Goal: Task Accomplishment & Management: Use online tool/utility

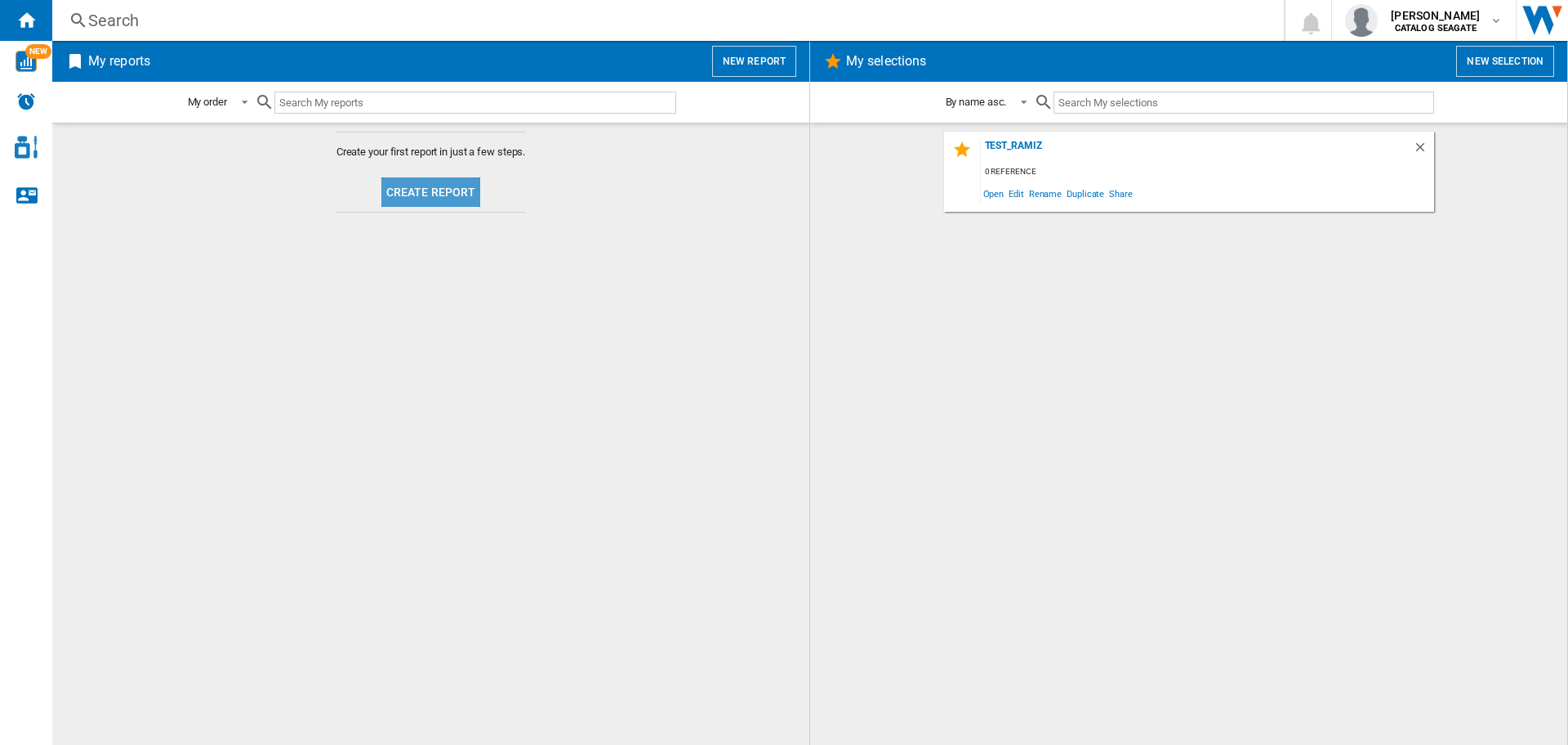
click at [456, 206] on button "Create report" at bounding box center [431, 192] width 100 height 30
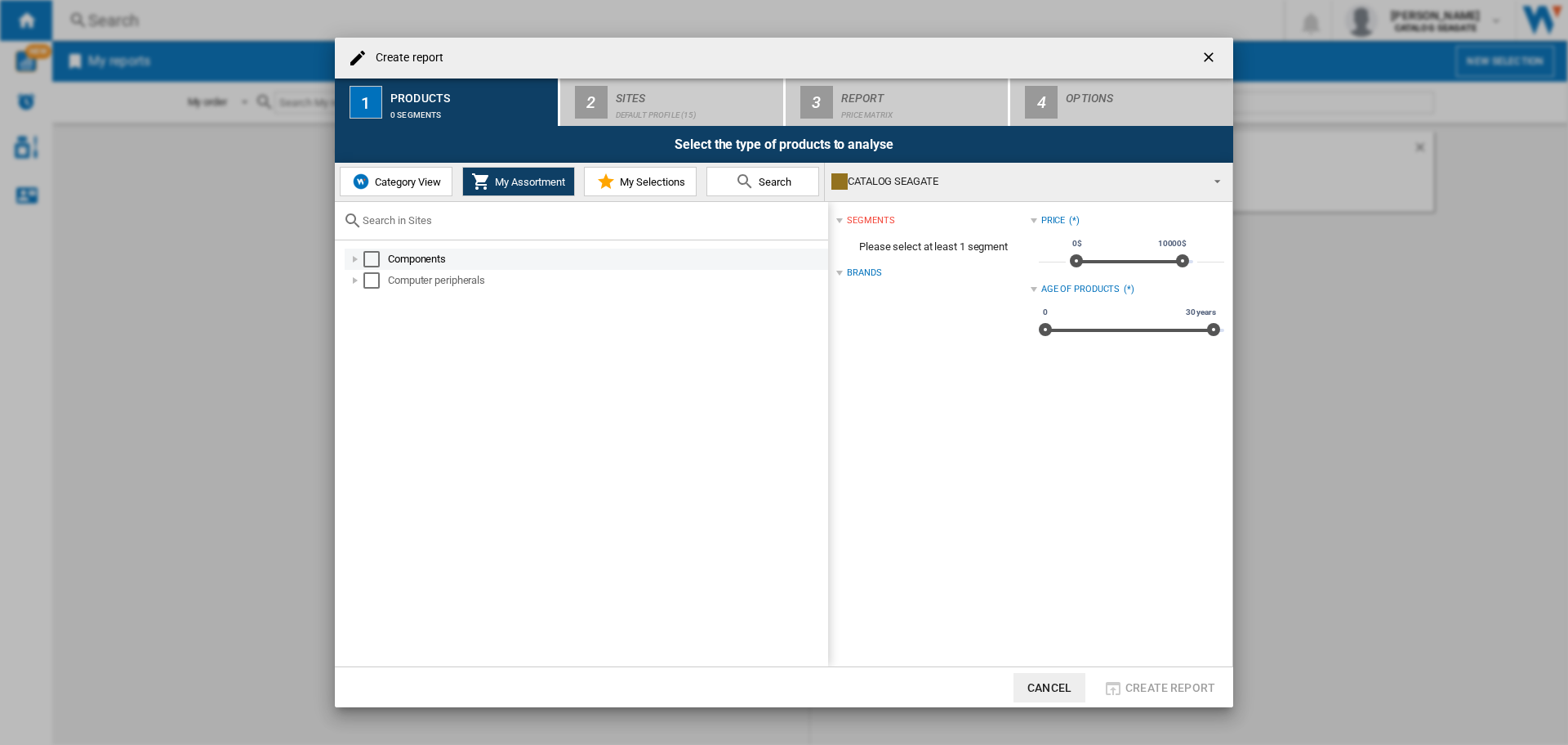
click at [375, 257] on div "Select" at bounding box center [371, 259] width 17 height 17
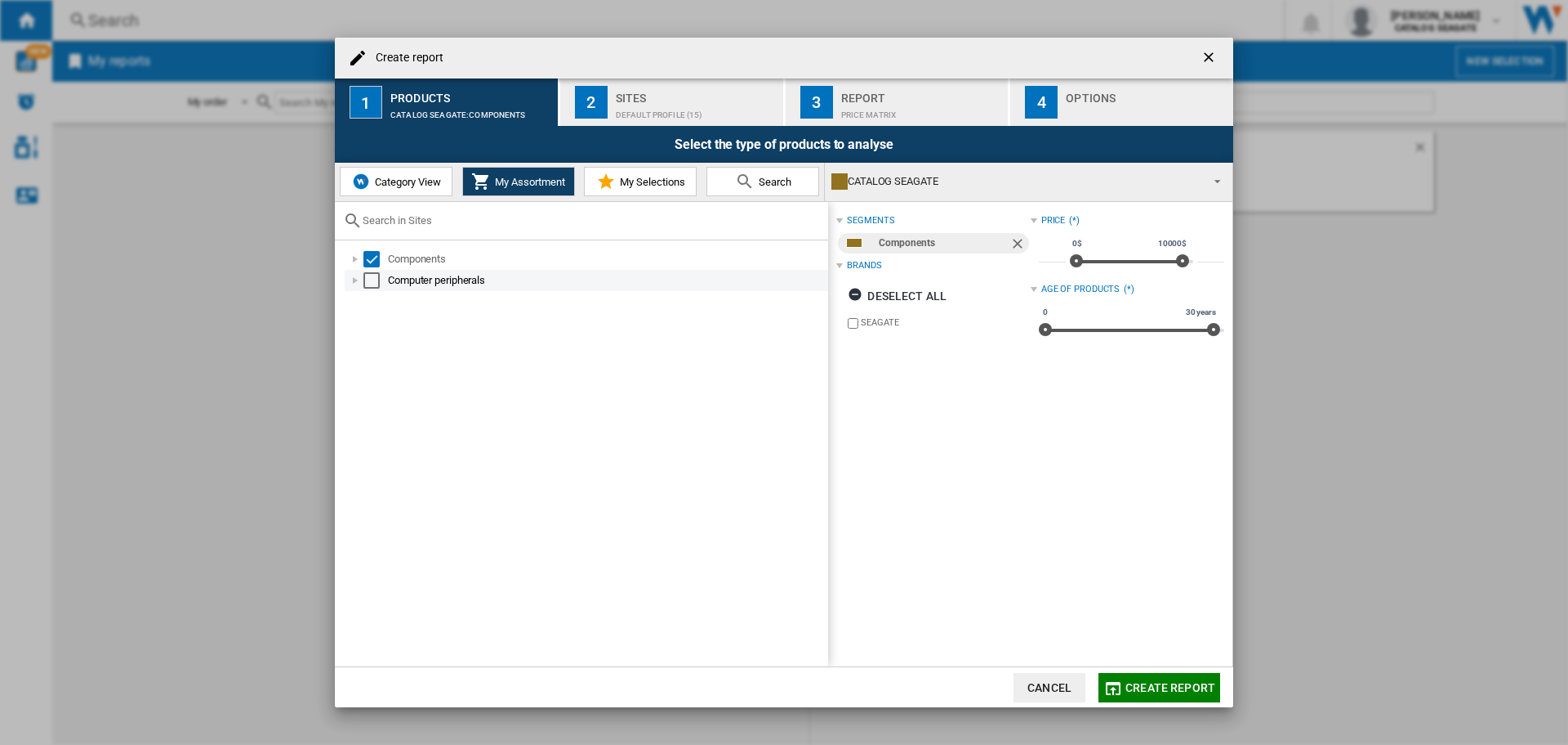
click at [371, 277] on div "Select" at bounding box center [371, 280] width 17 height 17
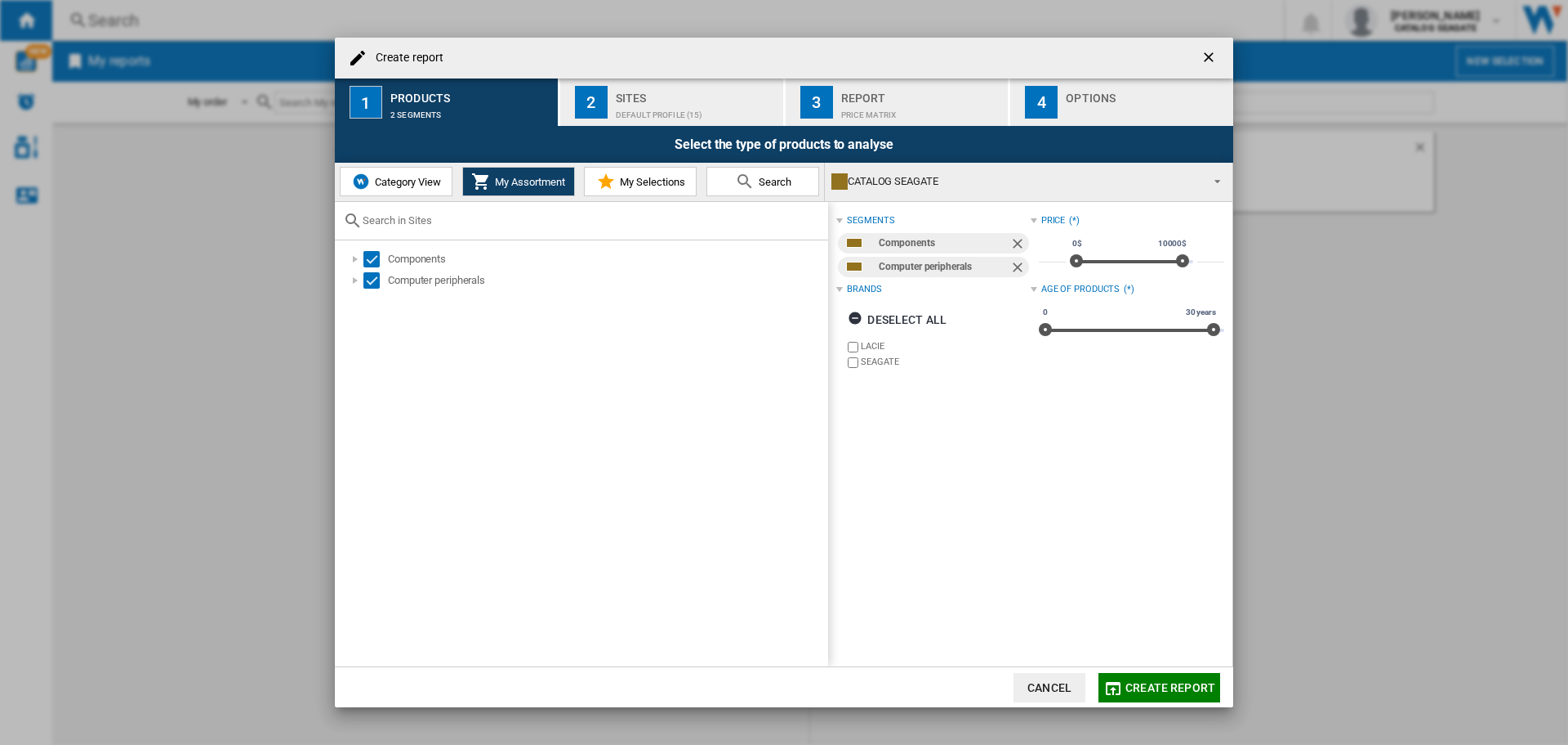
click at [704, 112] on div "Default profile (15)" at bounding box center [696, 110] width 161 height 17
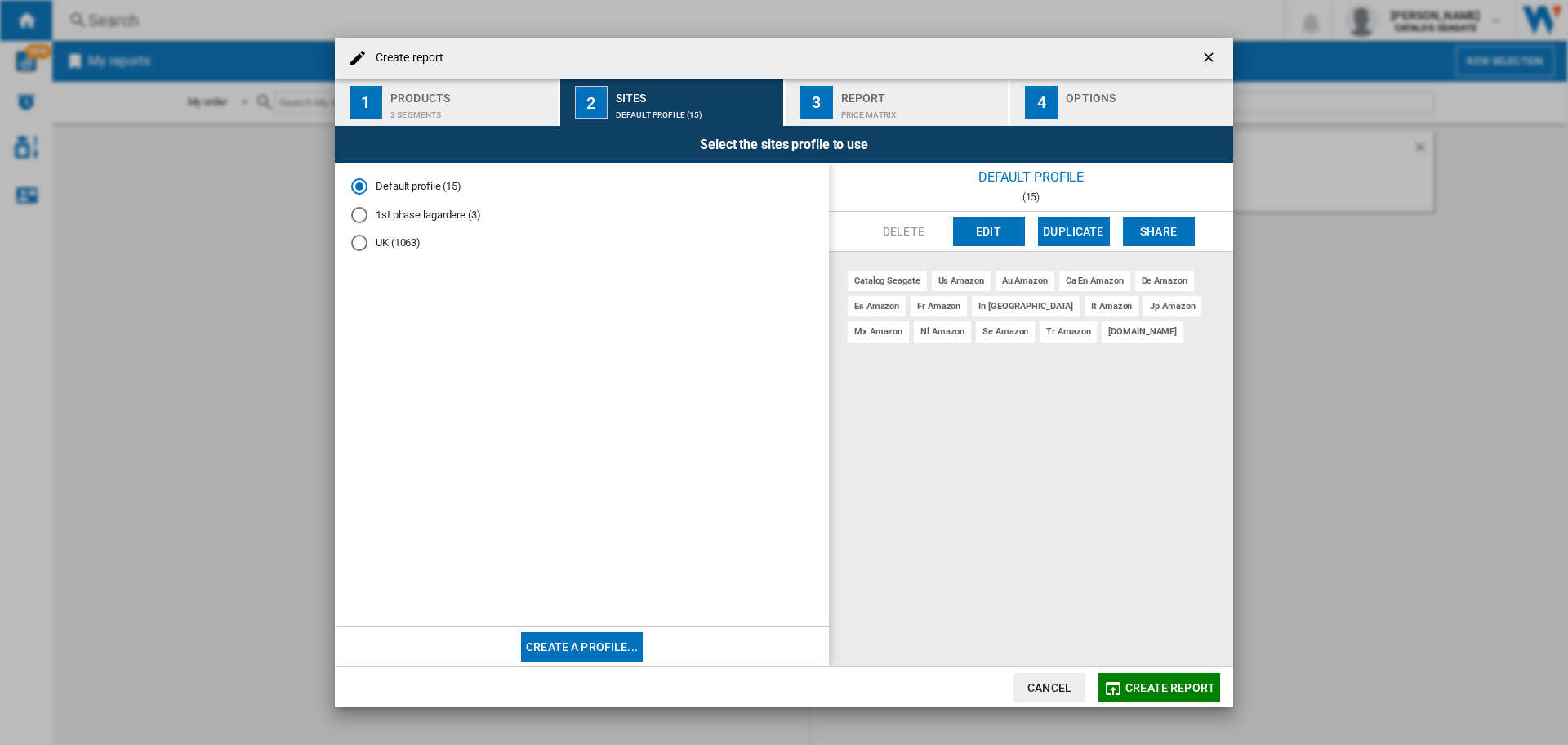
click at [851, 107] on div "Price Matrix" at bounding box center [921, 110] width 161 height 17
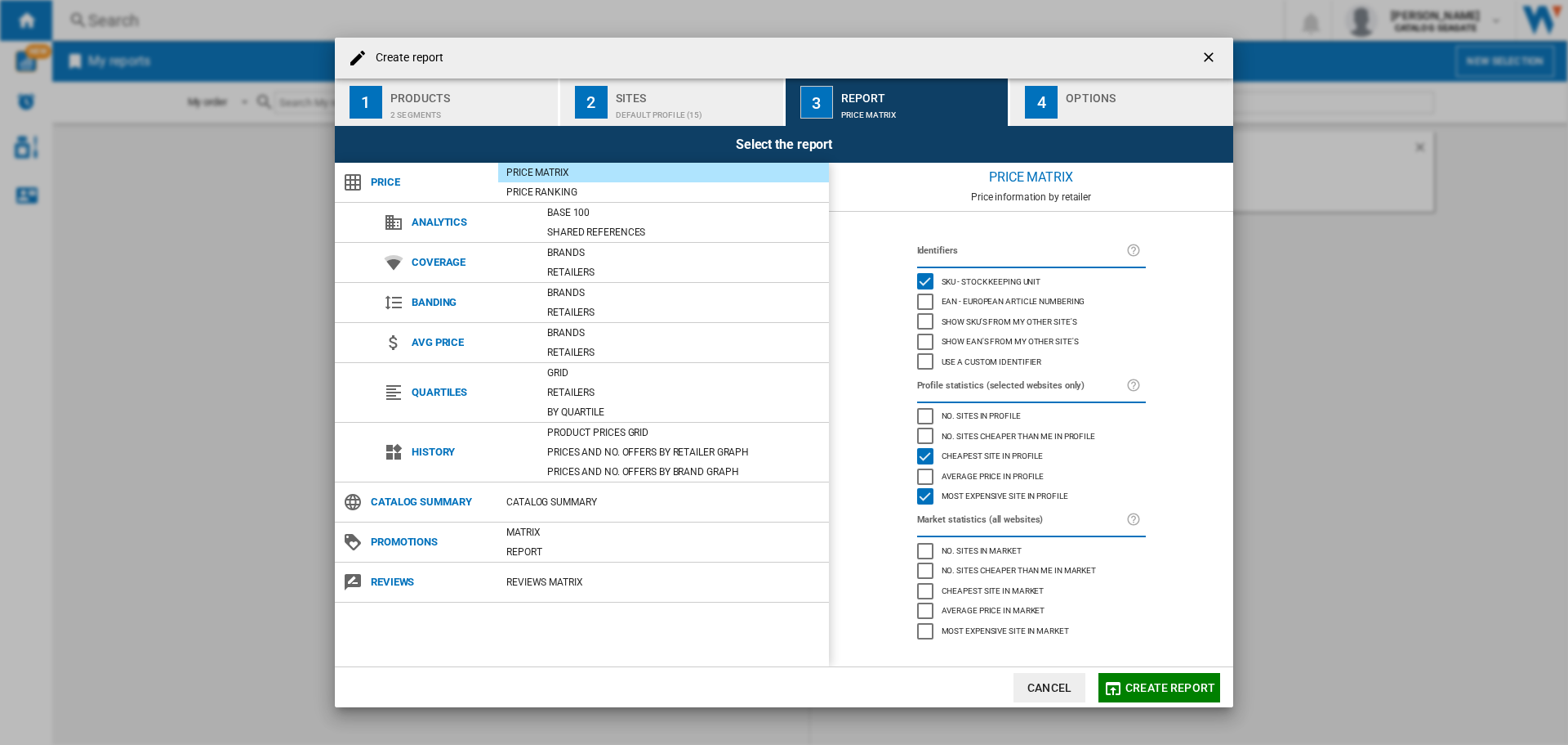
click at [1163, 688] on span "Create report" at bounding box center [1170, 687] width 90 height 13
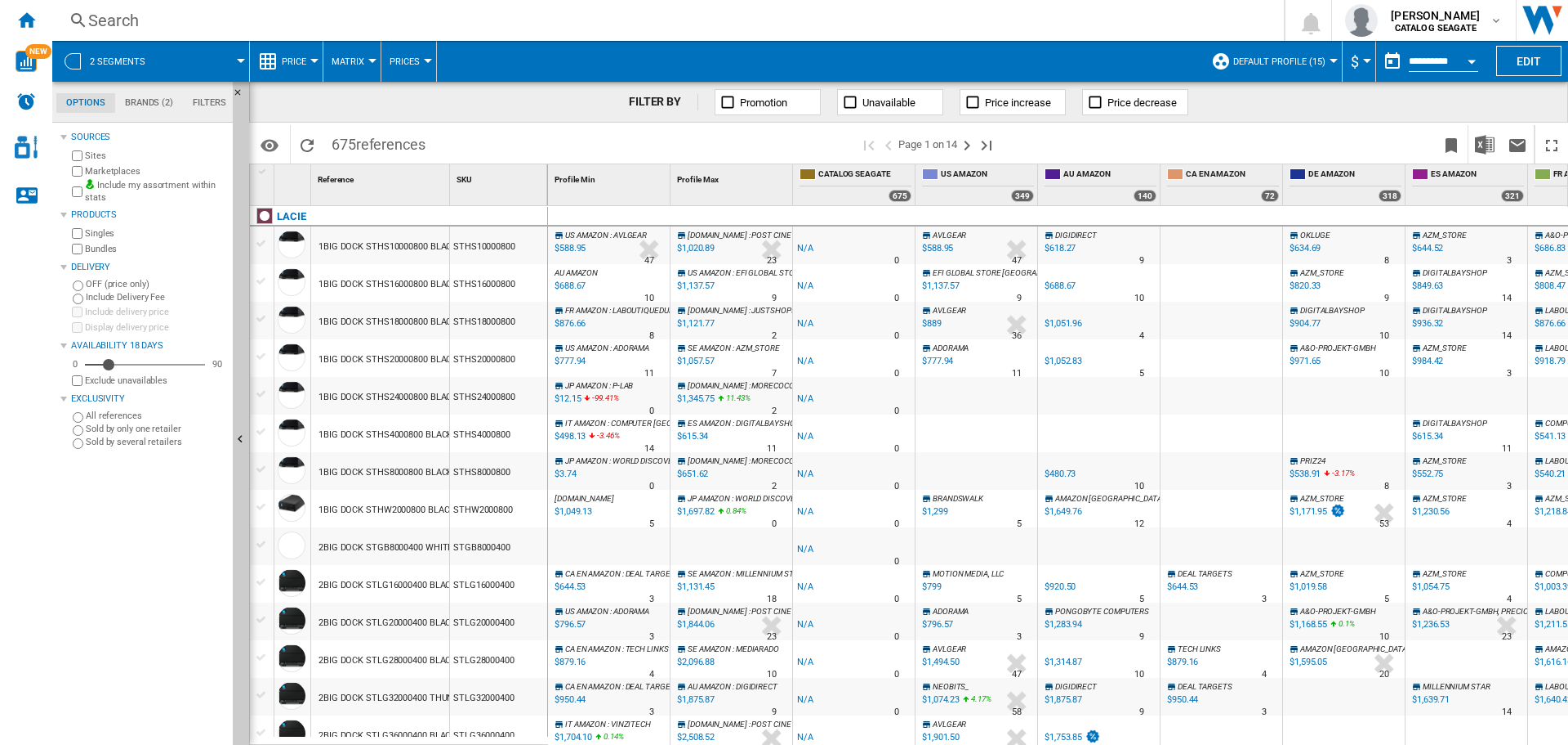
click at [271, 60] on ng-md-icon at bounding box center [268, 61] width 20 height 20
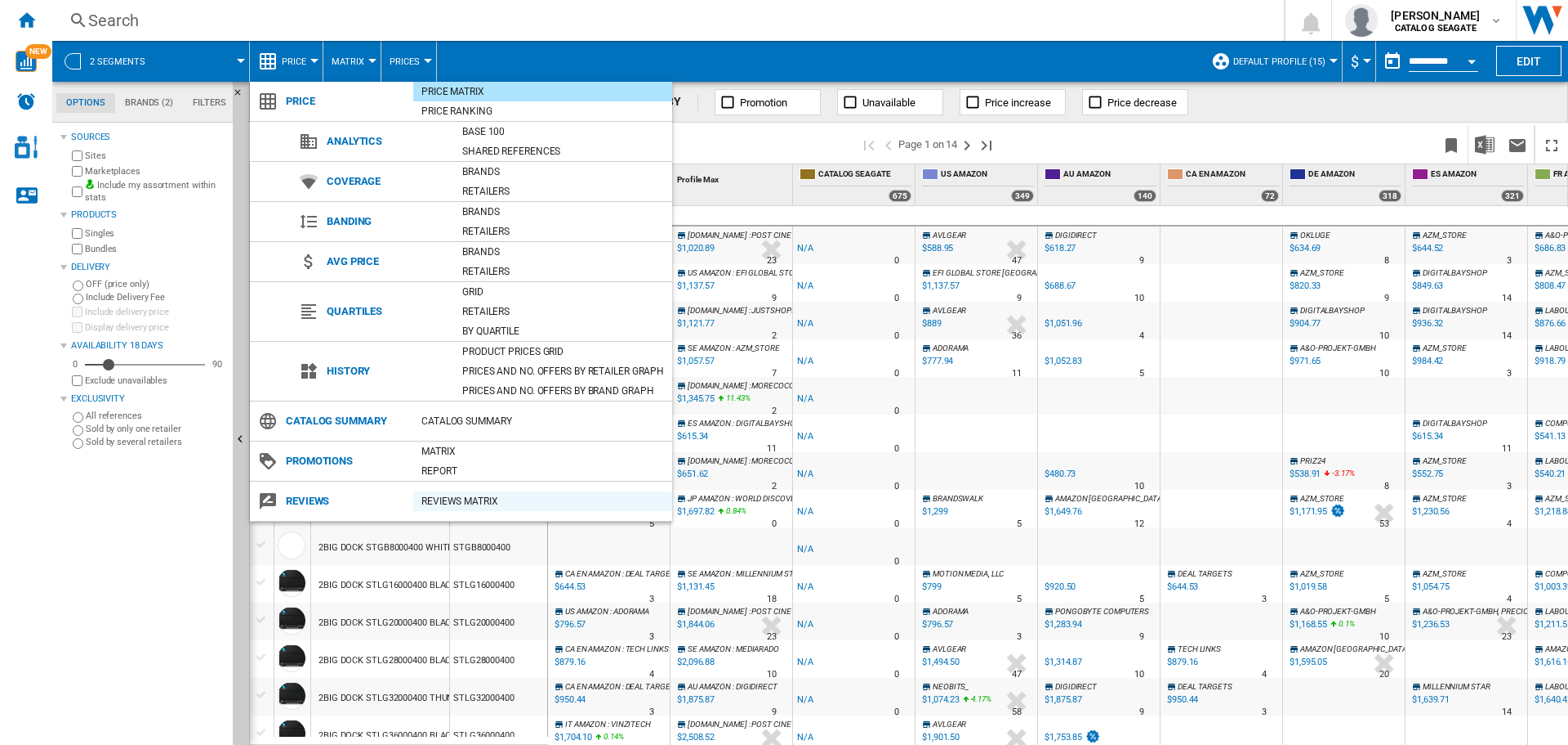
click at [477, 500] on div "REVIEWS Matrix" at bounding box center [543, 501] width 259 height 17
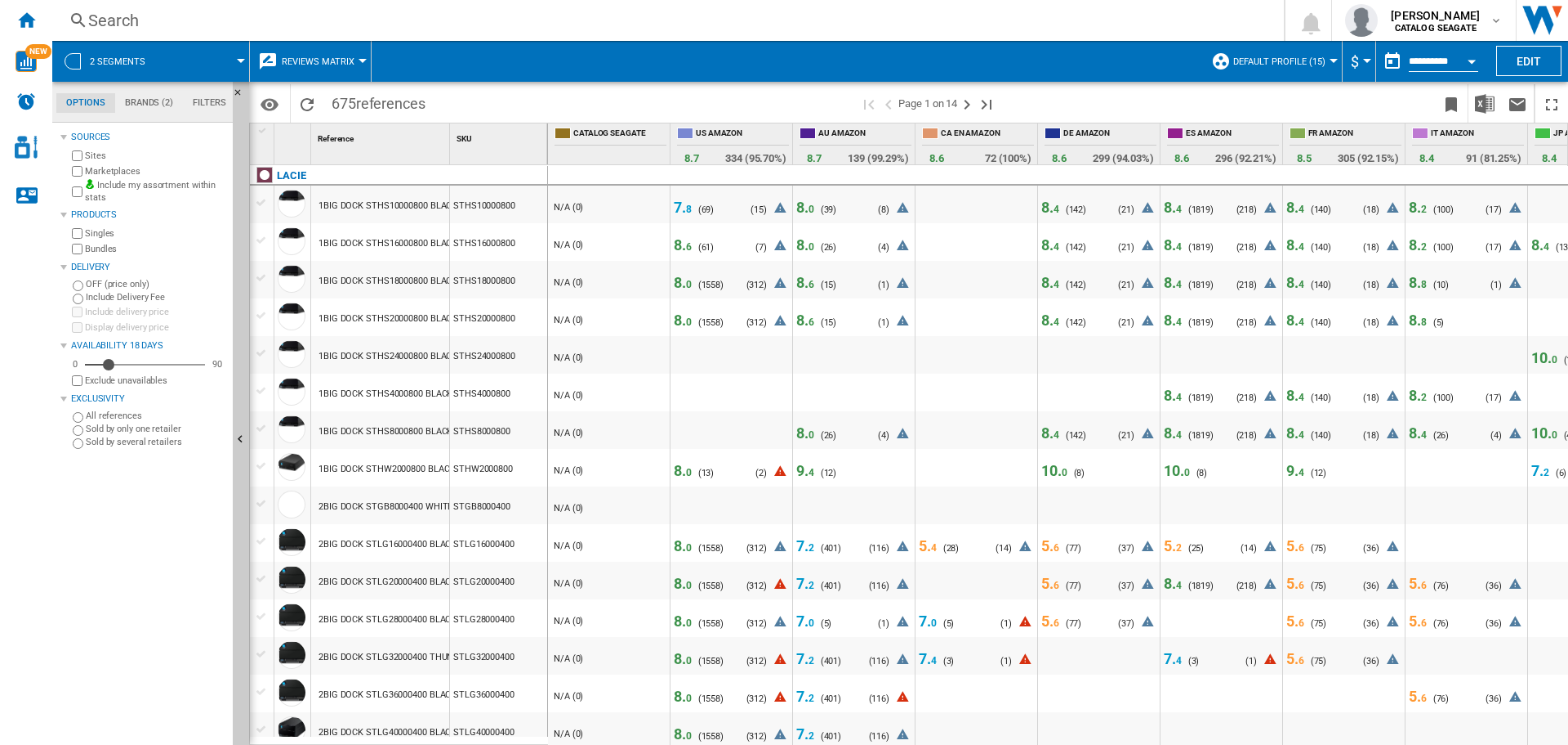
click at [680, 203] on span "7. 8" at bounding box center [682, 207] width 18 height 17
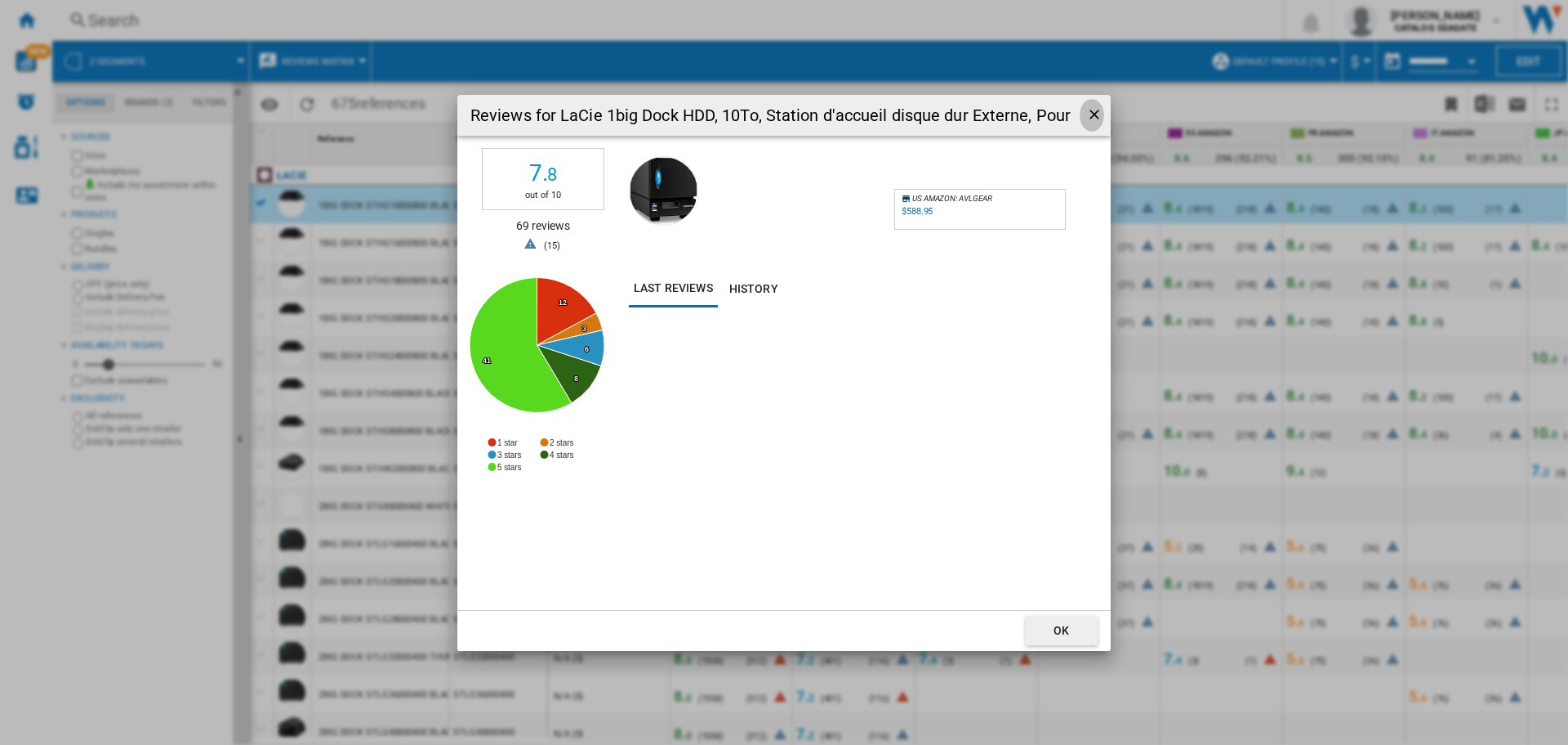
click at [1094, 115] on ng-md-icon "getI18NText('BUTTONS.CLOSE_DIALOG')" at bounding box center [1096, 117] width 20 height 20
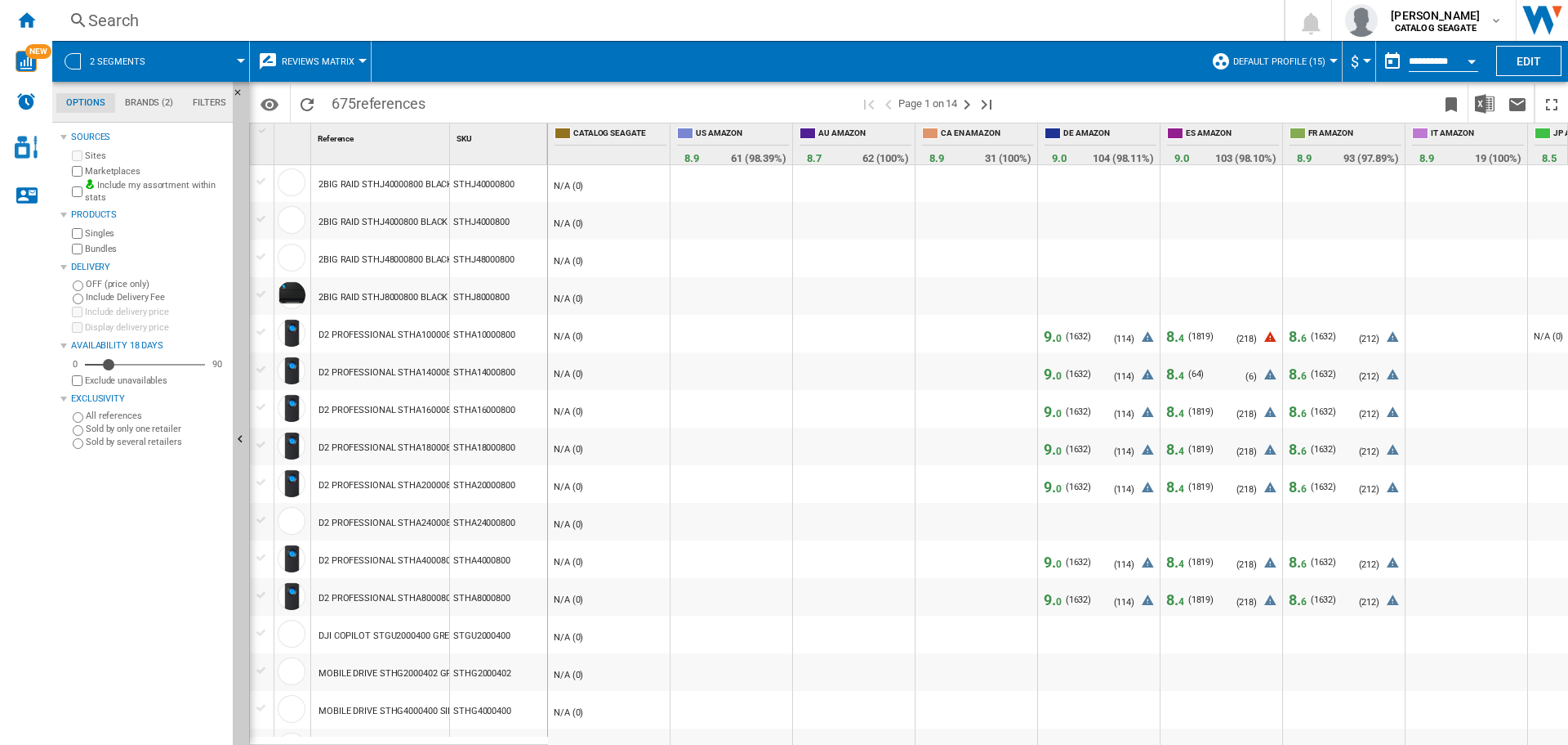
scroll to position [1307, 0]
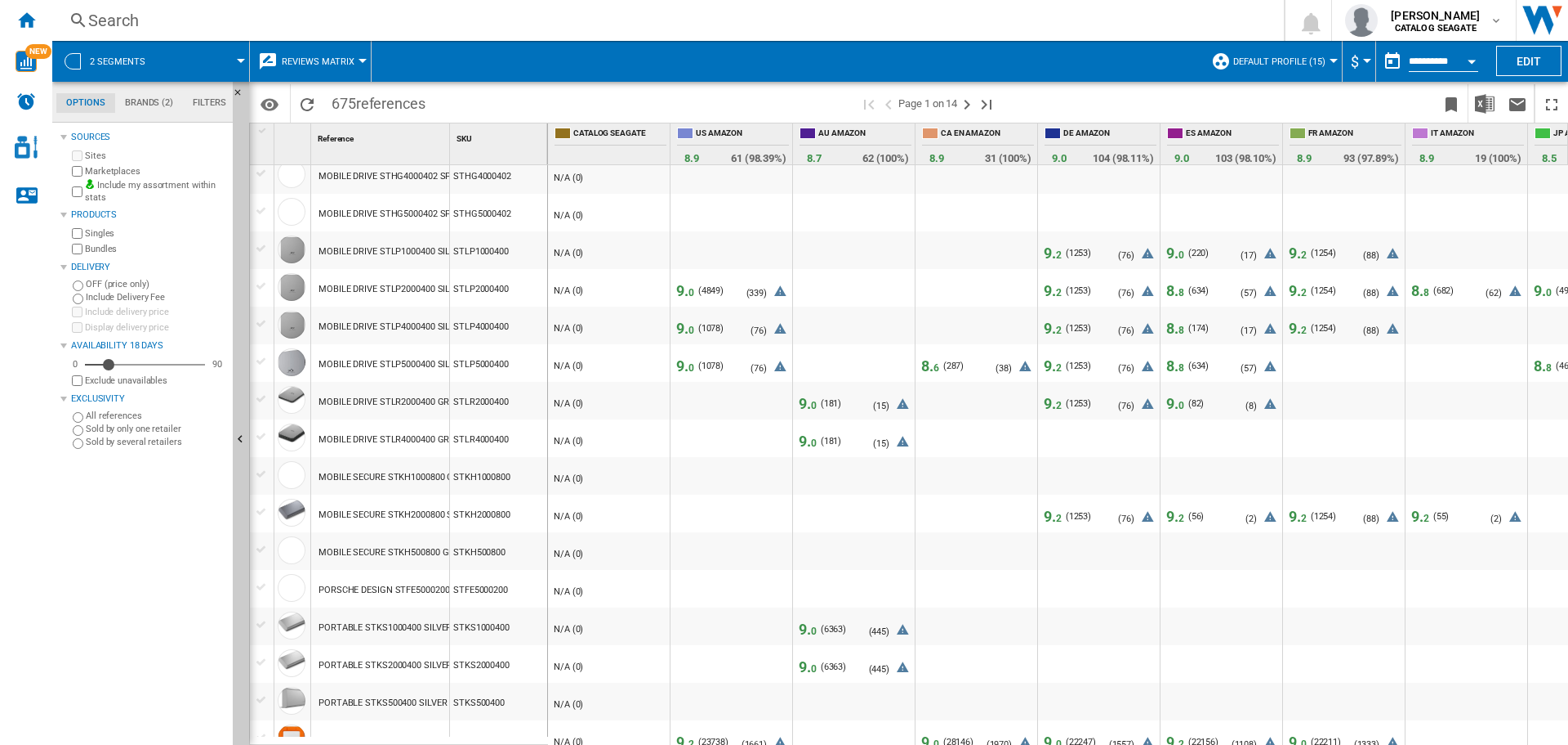
click at [689, 291] on span "0" at bounding box center [691, 292] width 6 height 12
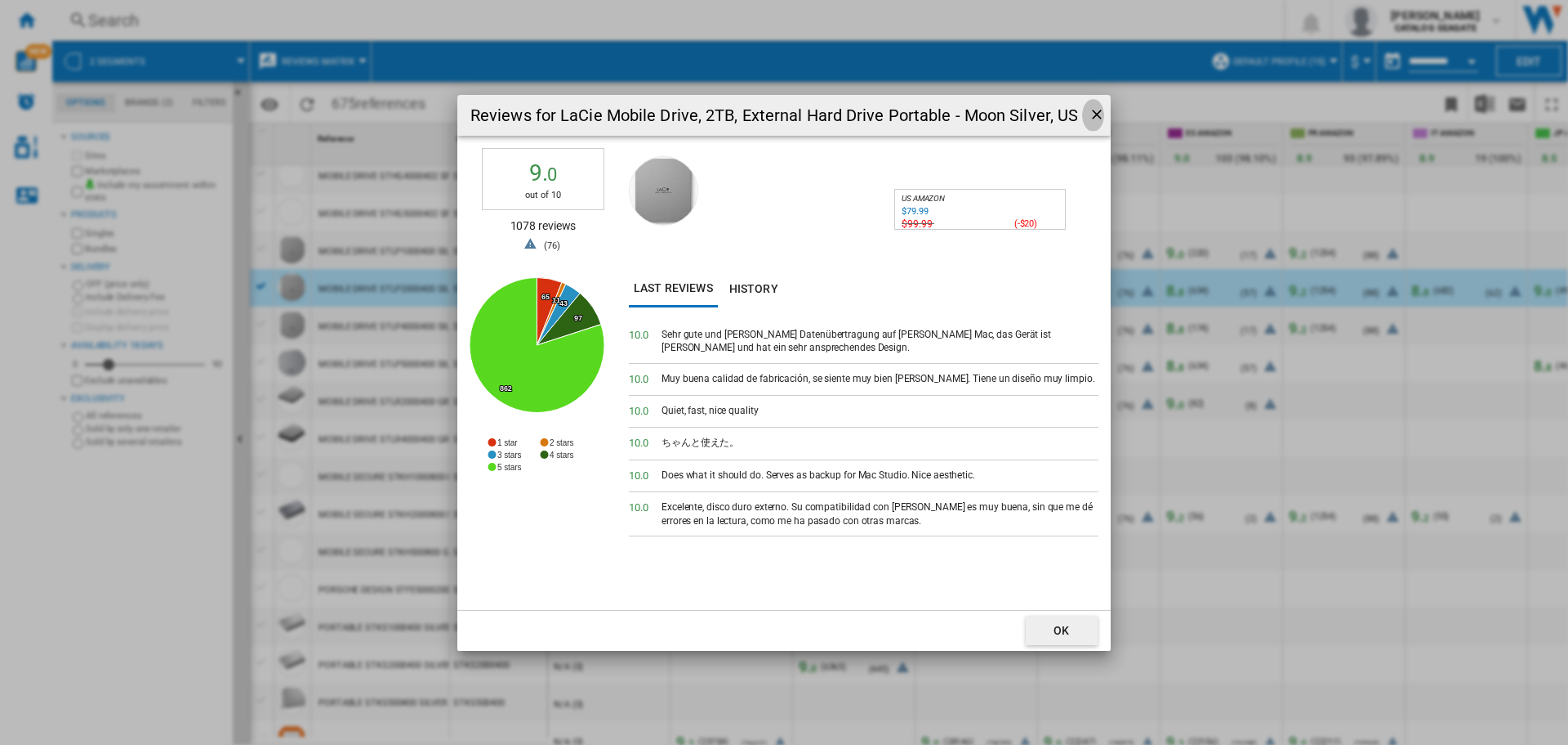
click at [1094, 109] on ng-md-icon "getI18NText('BUTTONS.CLOSE_DIALOG')" at bounding box center [1099, 117] width 20 height 20
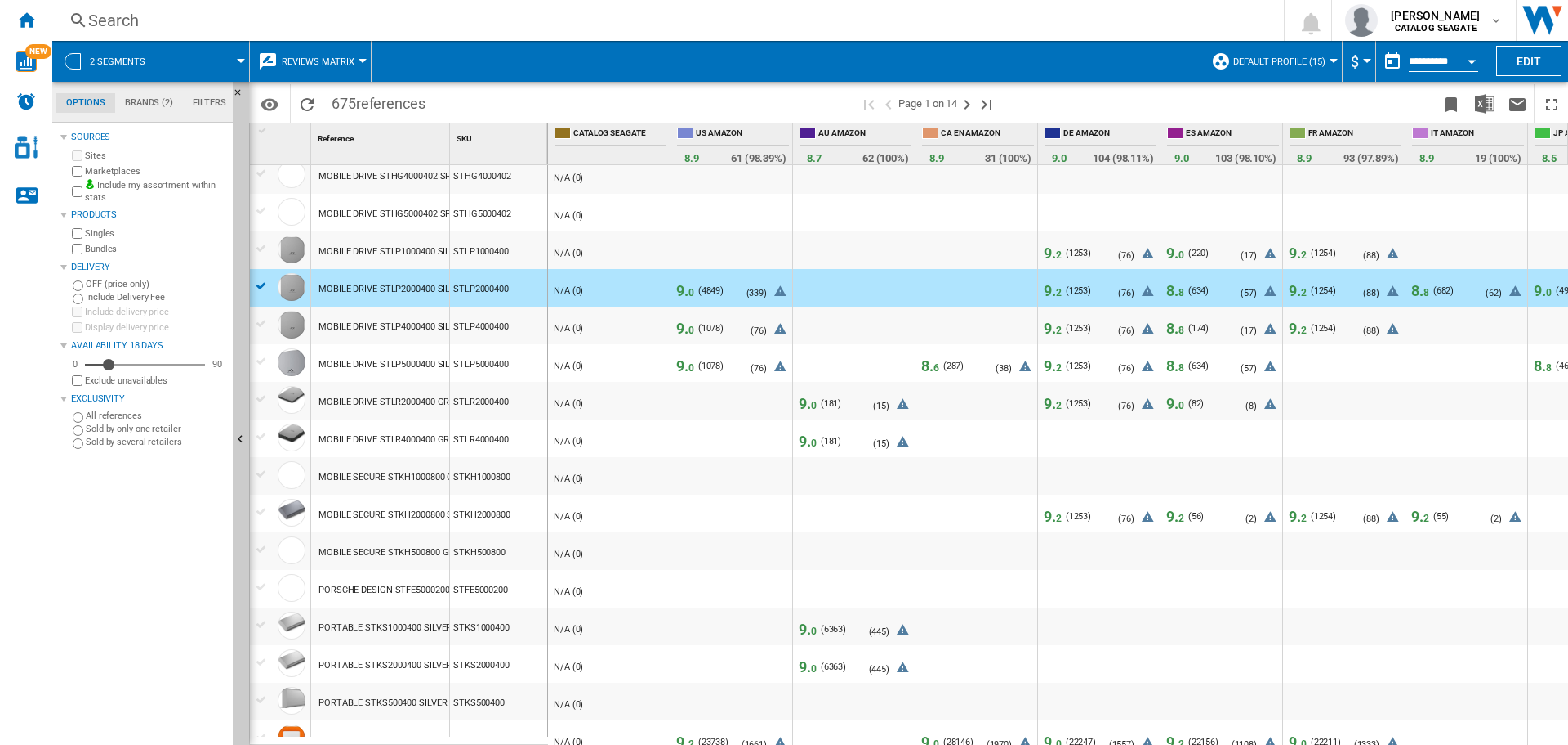
click at [810, 401] on span "9. 0" at bounding box center [808, 403] width 18 height 17
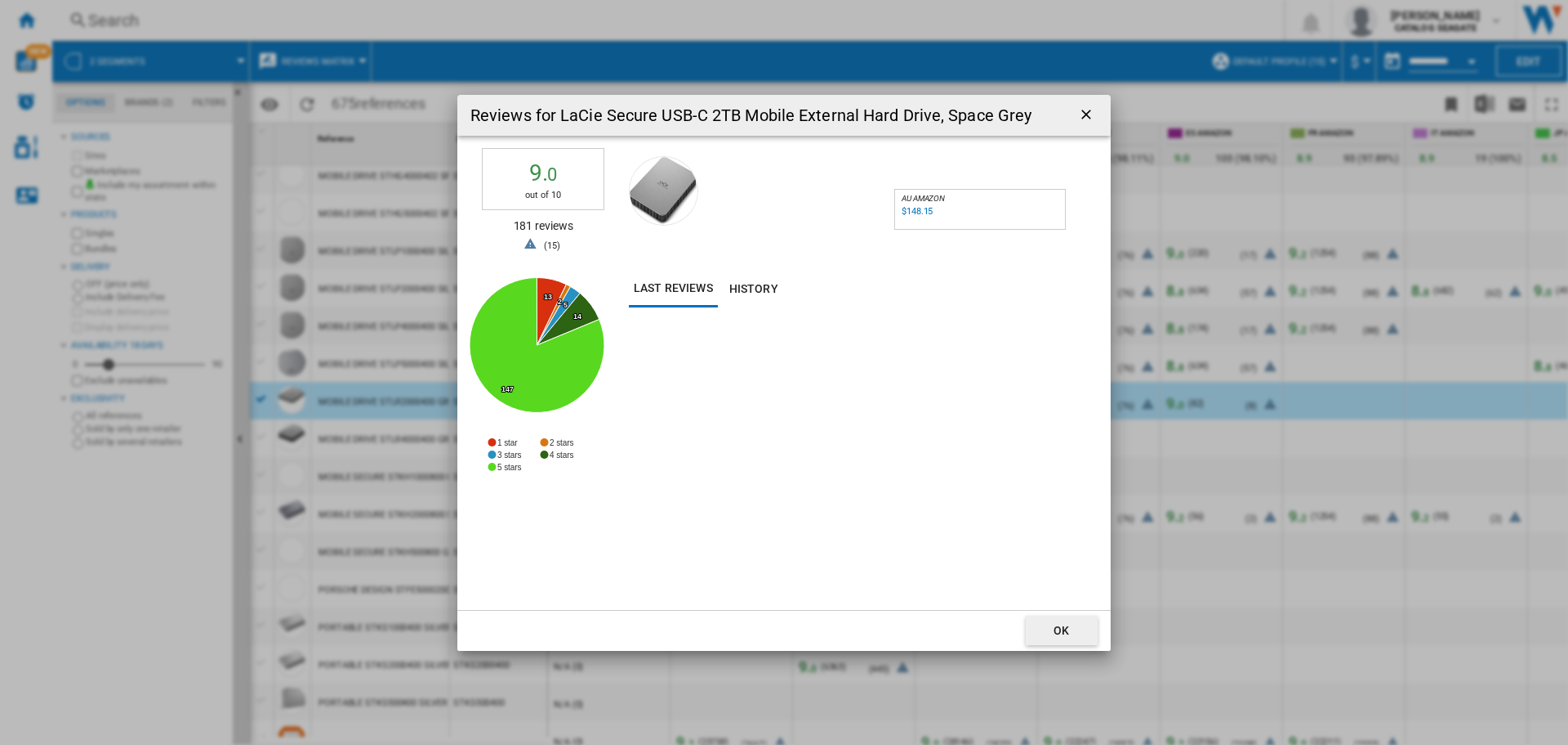
click at [1080, 118] on ng-md-icon "getI18NText('BUTTONS.CLOSE_DIALOG')" at bounding box center [1088, 117] width 20 height 20
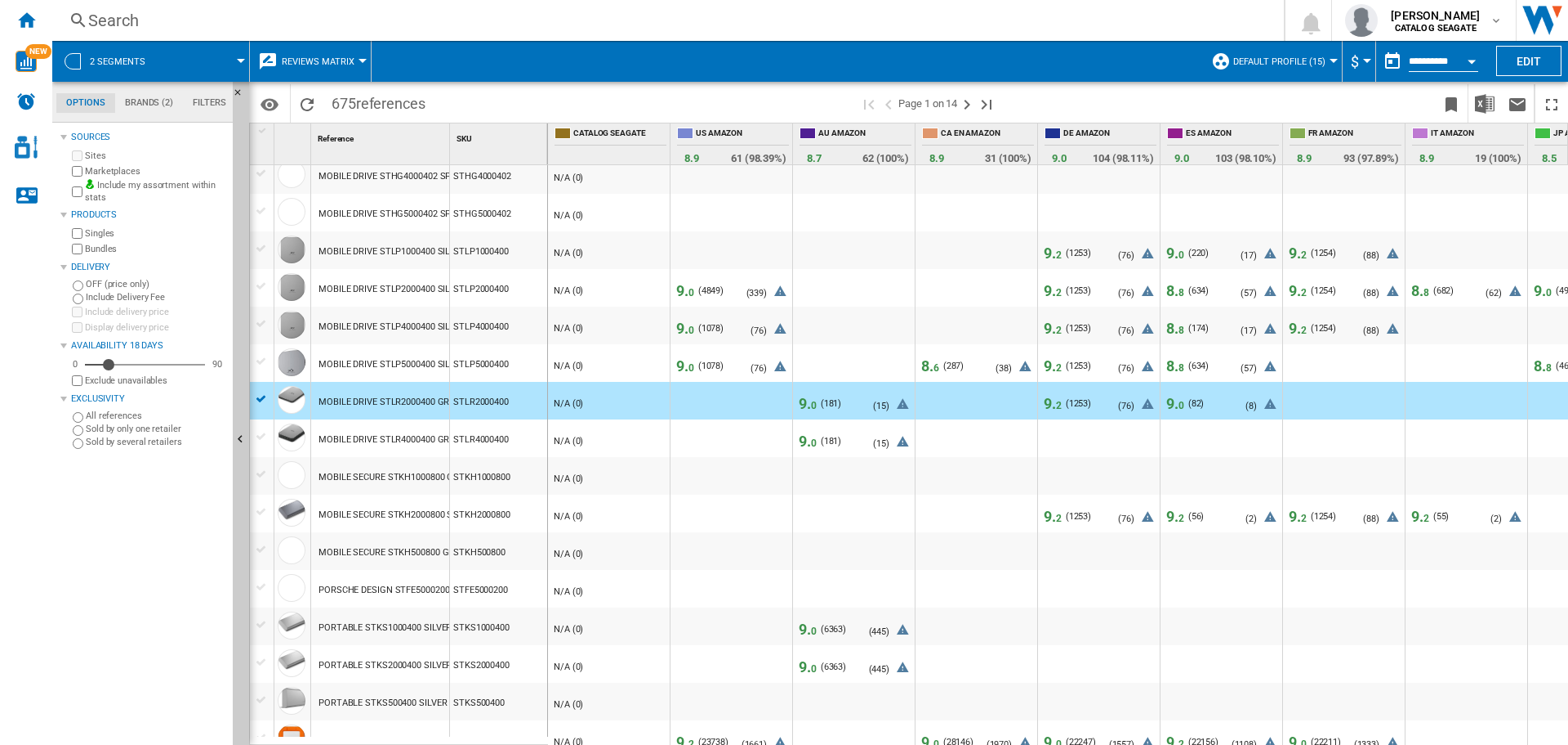
click at [935, 369] on span "6" at bounding box center [936, 368] width 6 height 12
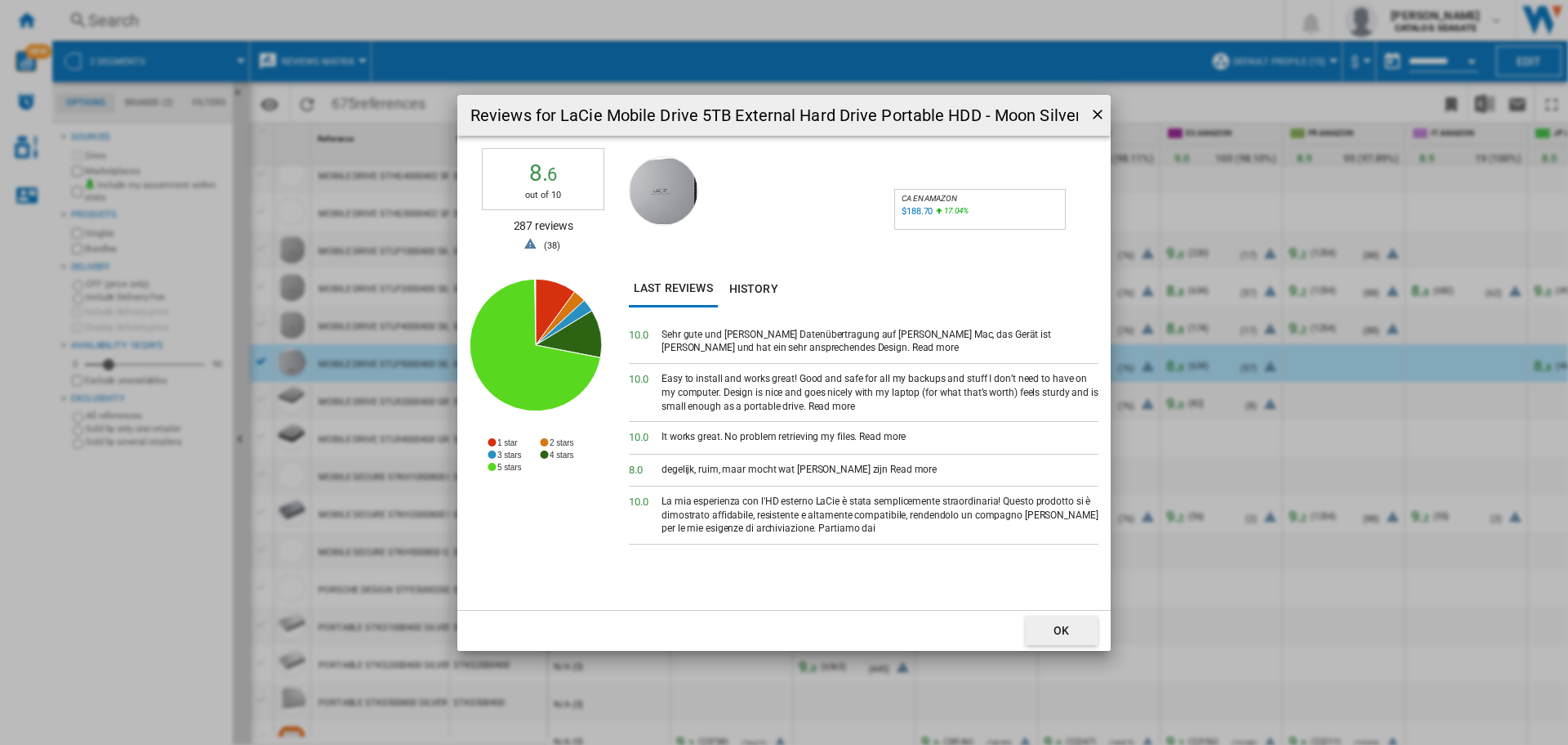
click at [1102, 112] on ng-md-icon "getI18NText('BUTTONS.CLOSE_DIALOG')" at bounding box center [1099, 117] width 20 height 20
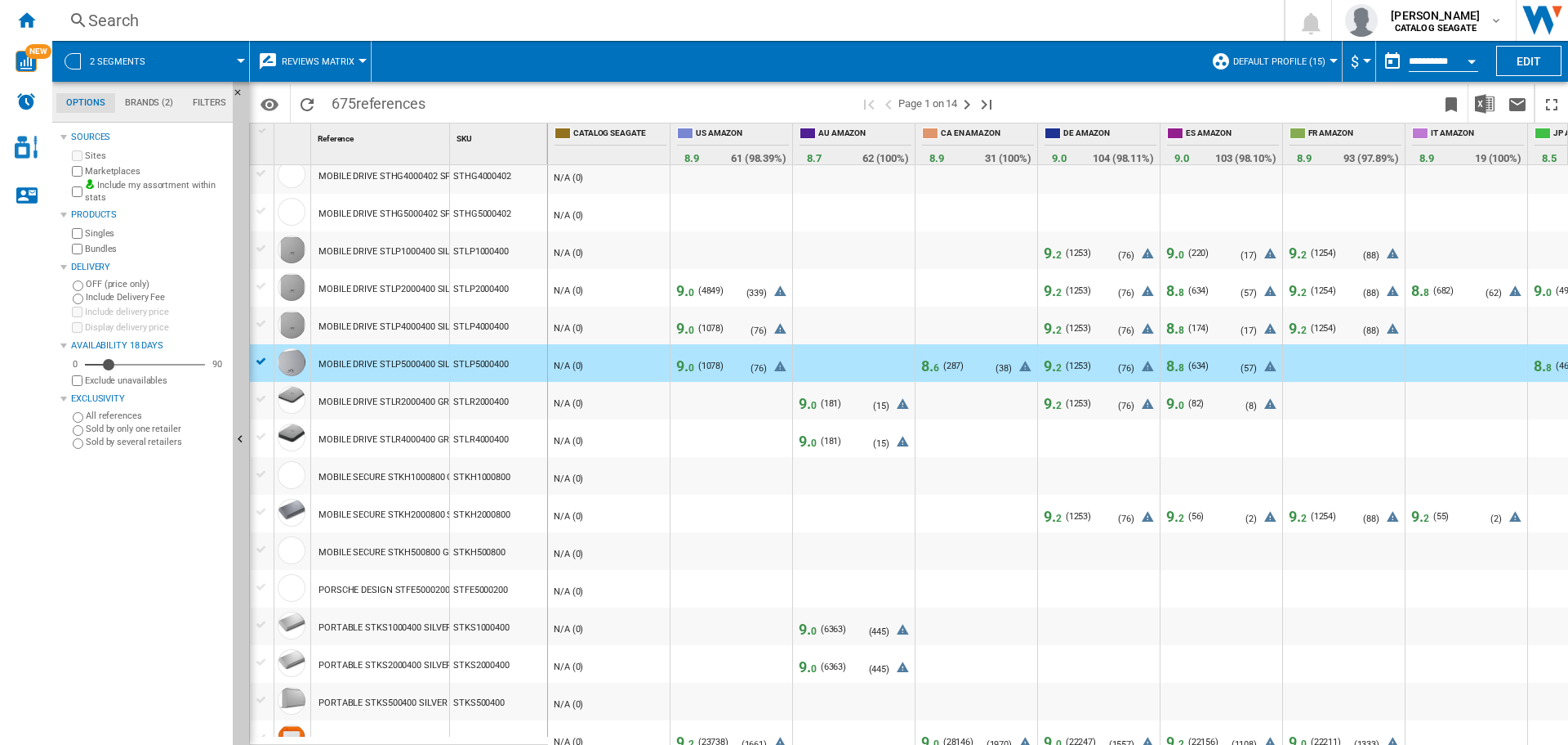
click at [928, 365] on span "8. 6" at bounding box center [930, 365] width 18 height 17
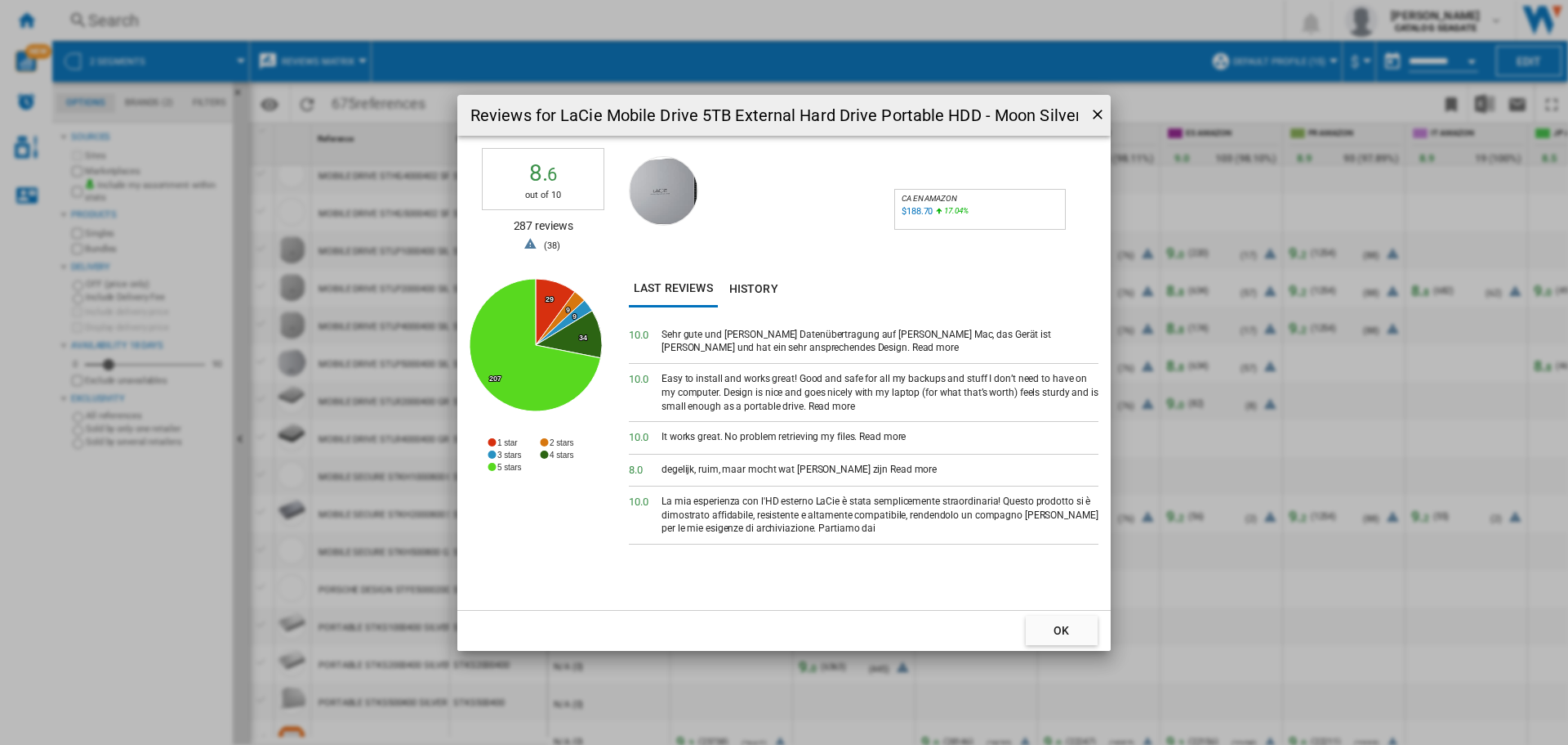
click at [1067, 636] on button "OK" at bounding box center [1061, 630] width 72 height 30
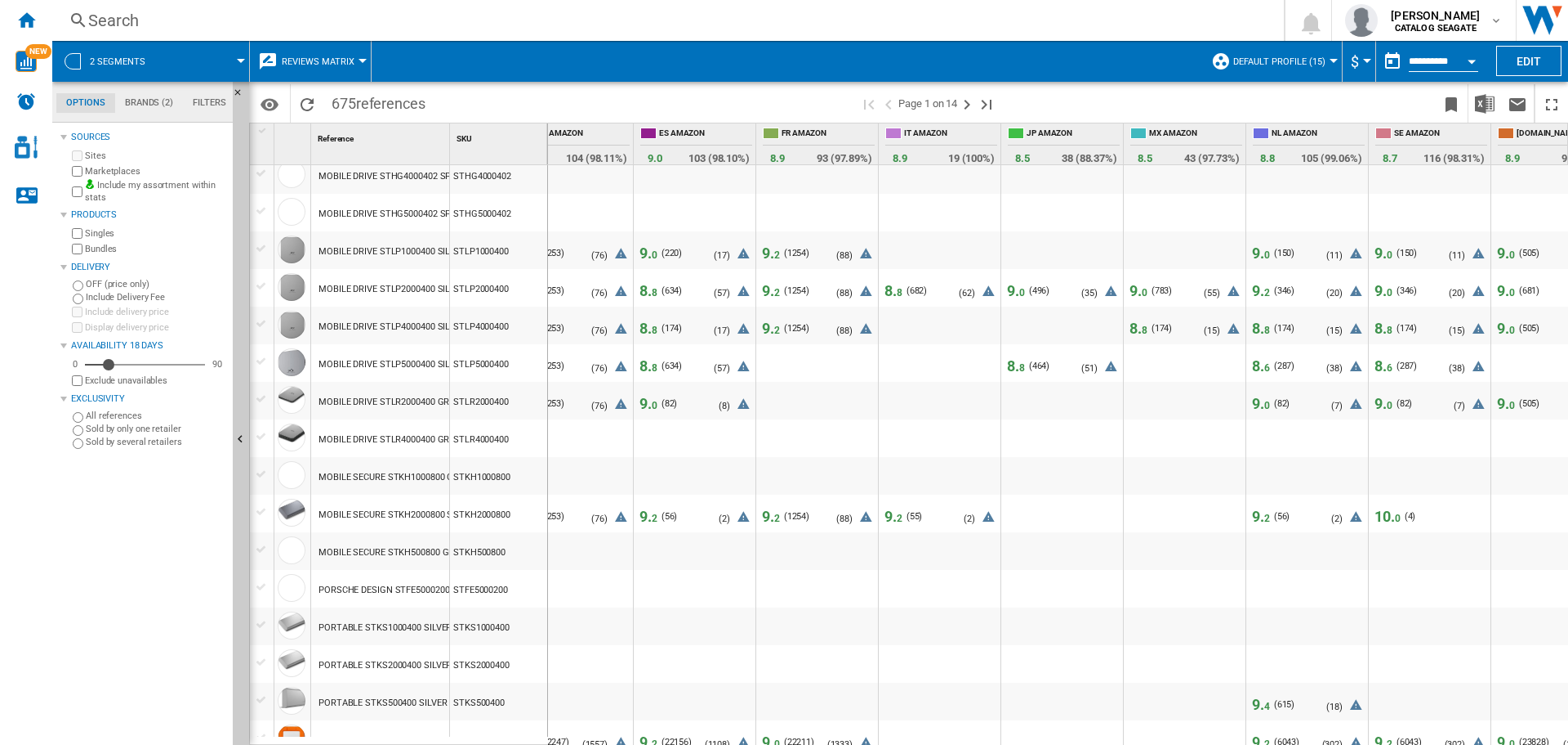
scroll to position [0, 581]
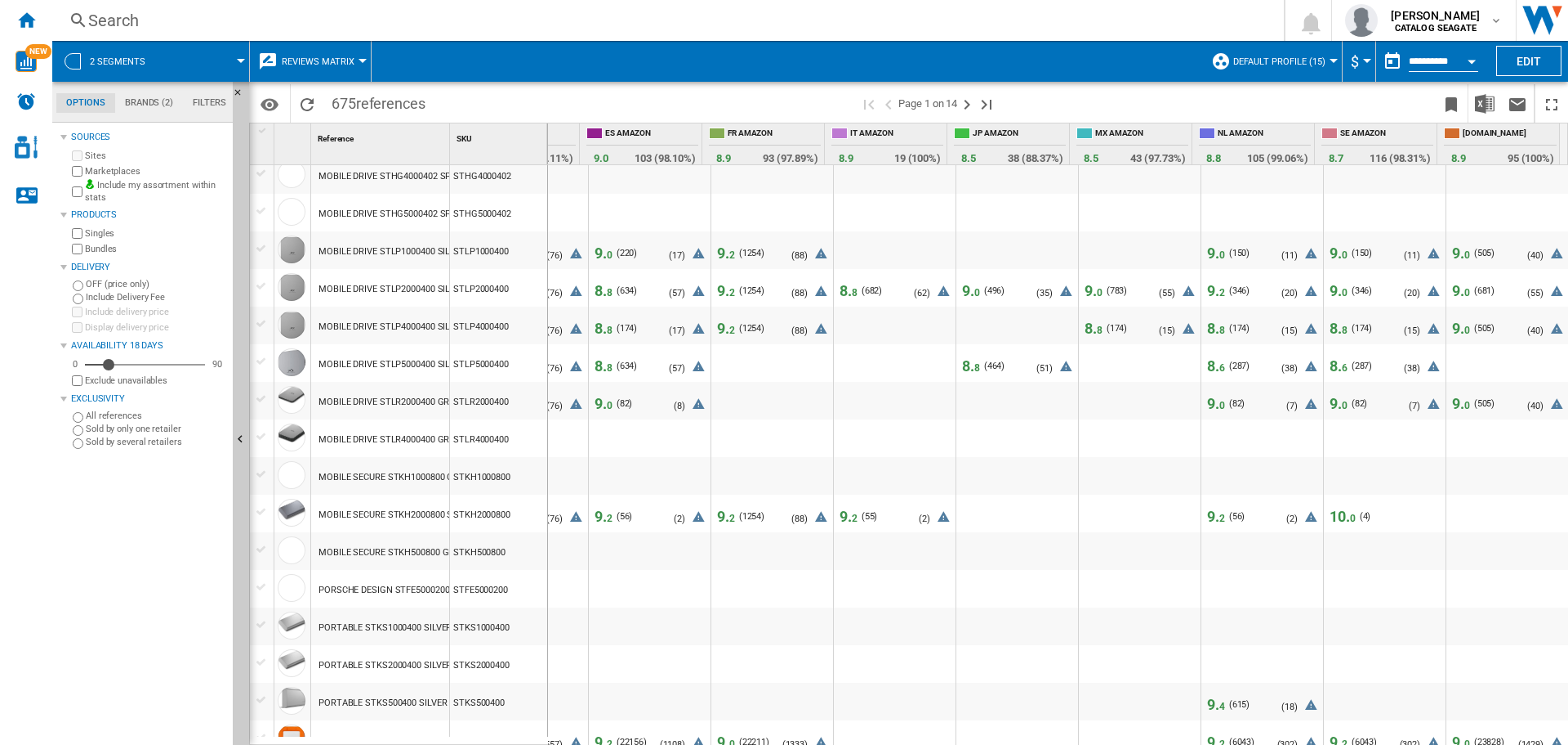
click at [1452, 251] on span "9. 0" at bounding box center [1461, 252] width 18 height 17
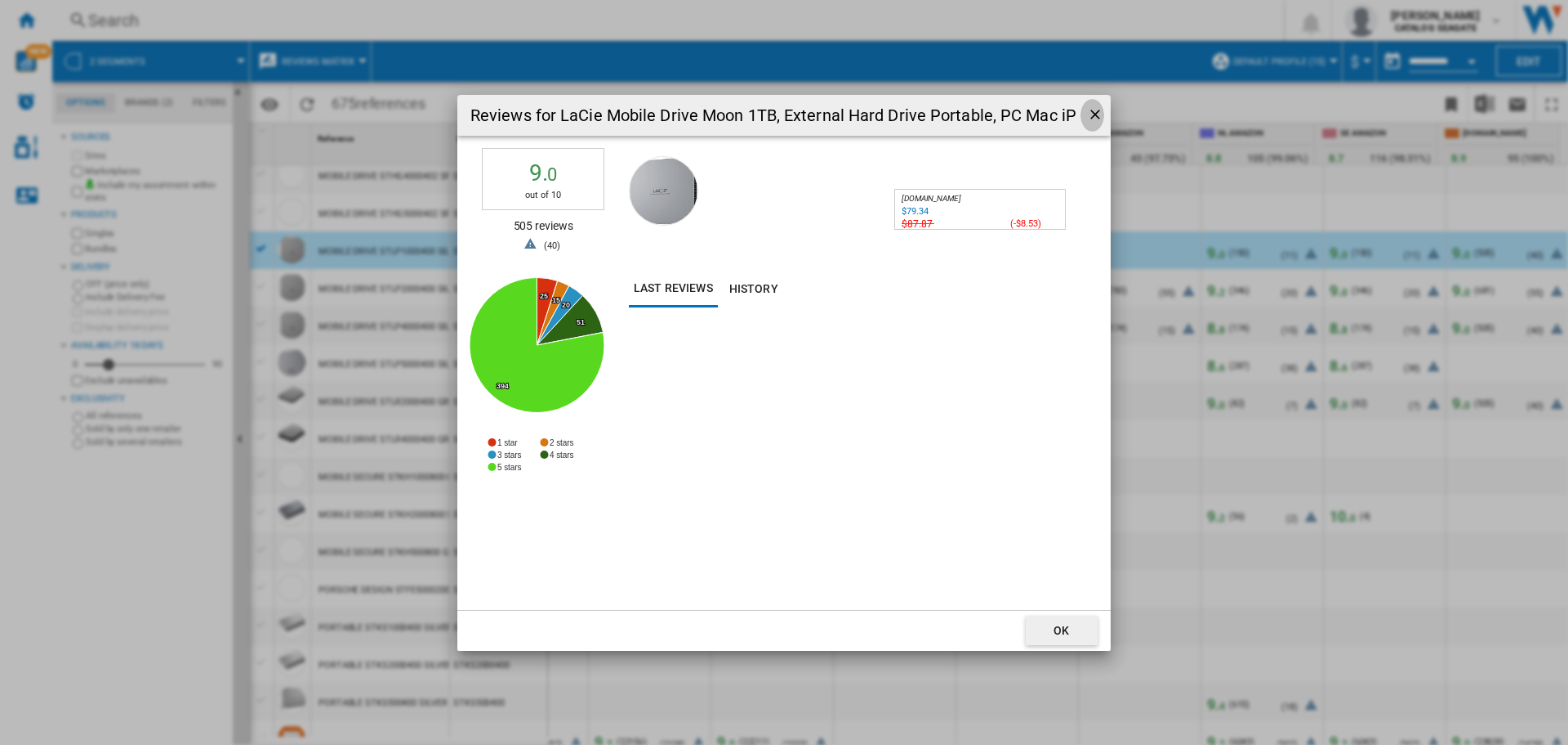
click at [1096, 113] on ng-md-icon "getI18NText('BUTTONS.CLOSE_DIALOG')" at bounding box center [1097, 117] width 20 height 20
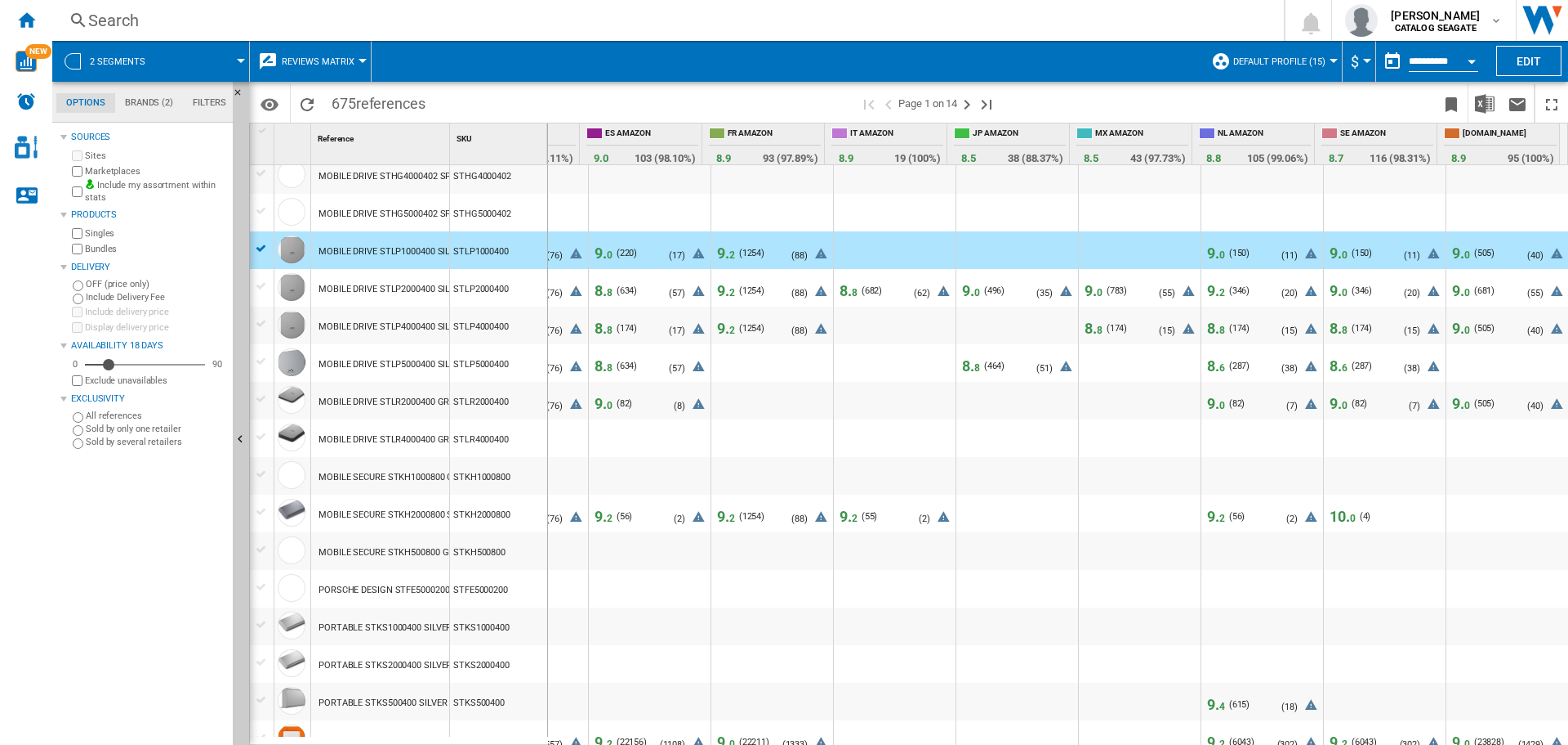
click at [1464, 292] on span "0" at bounding box center [1467, 292] width 6 height 12
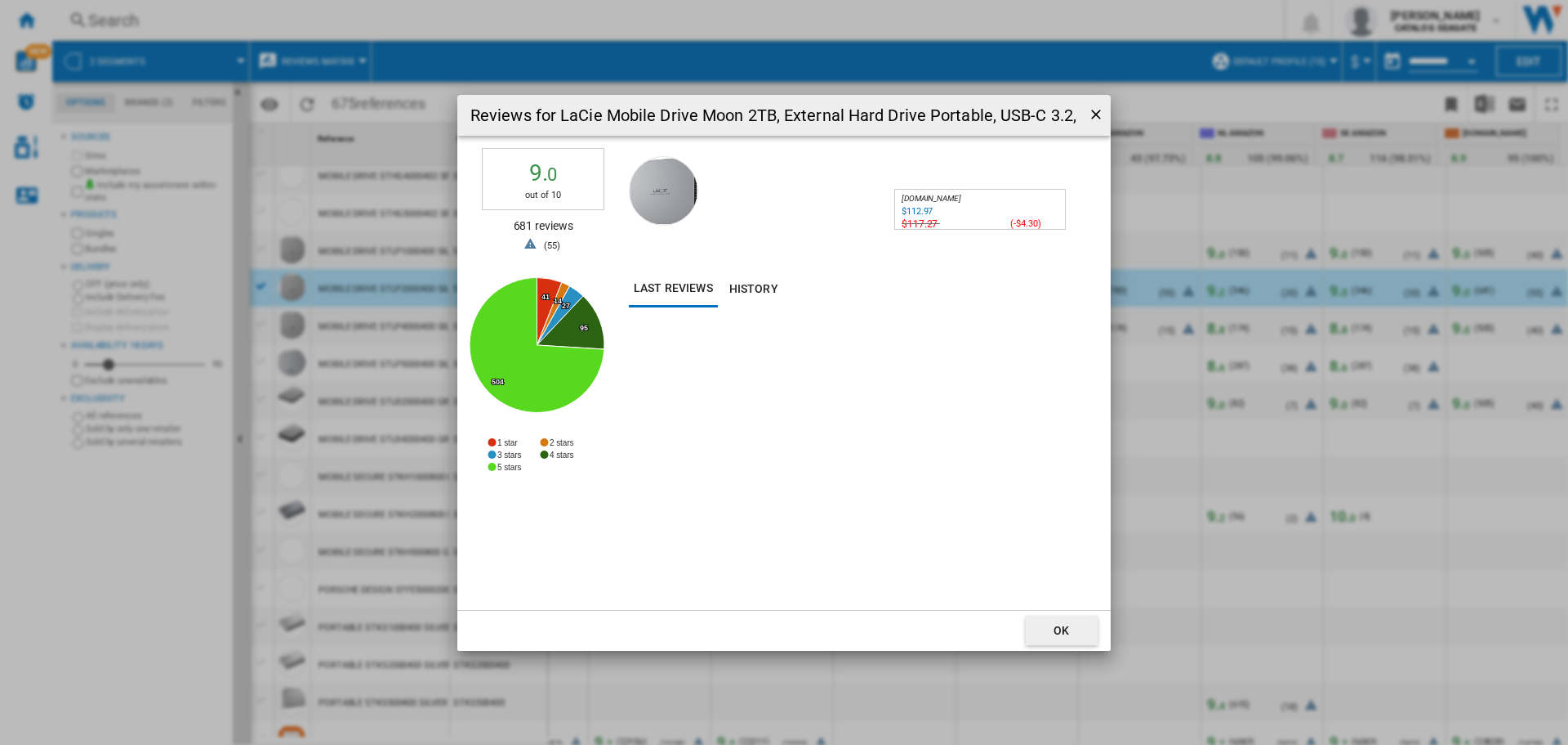
click at [1099, 112] on ng-md-icon "getI18NText('BUTTONS.CLOSE_DIALOG')" at bounding box center [1098, 117] width 20 height 20
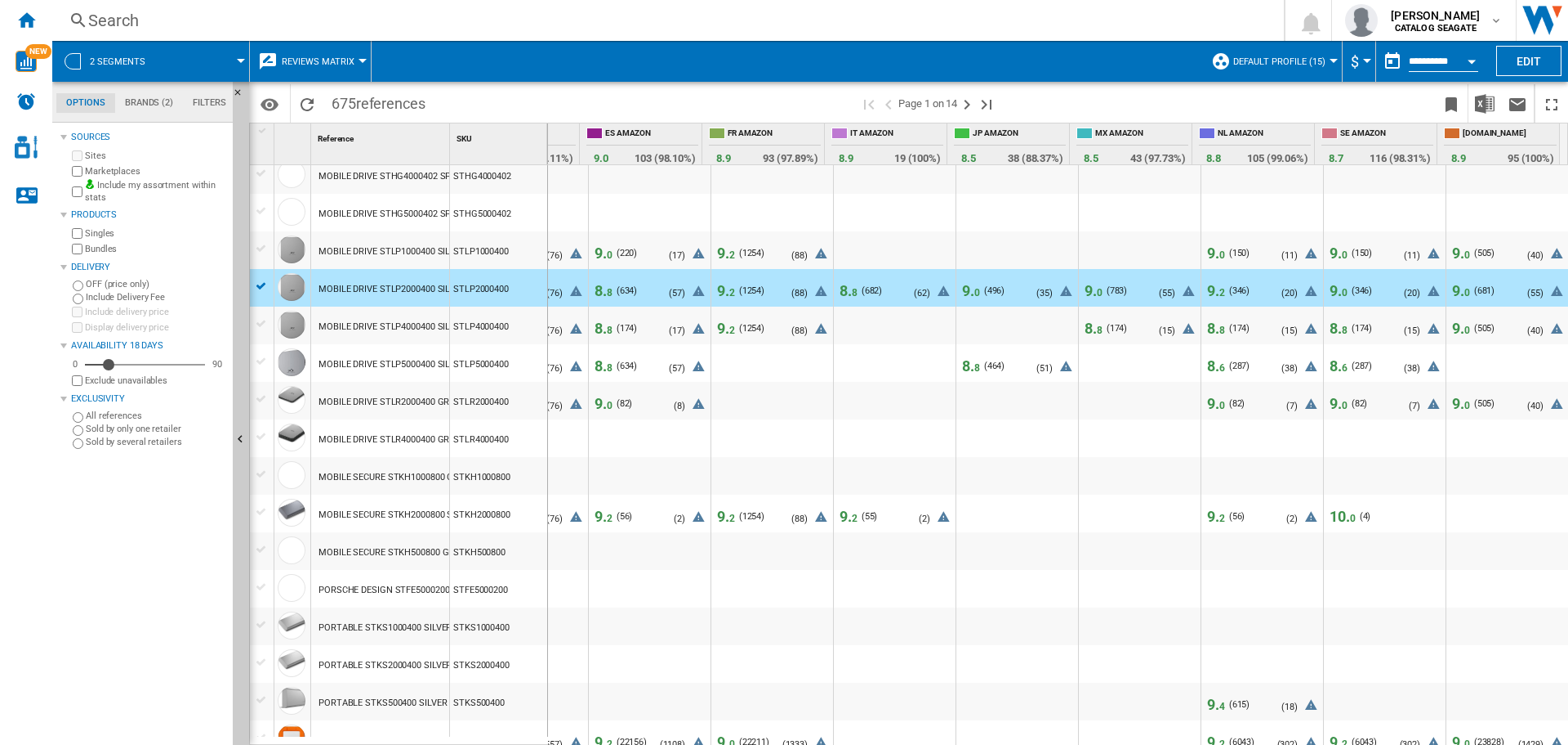
click at [1452, 401] on span "9. 0" at bounding box center [1461, 403] width 18 height 17
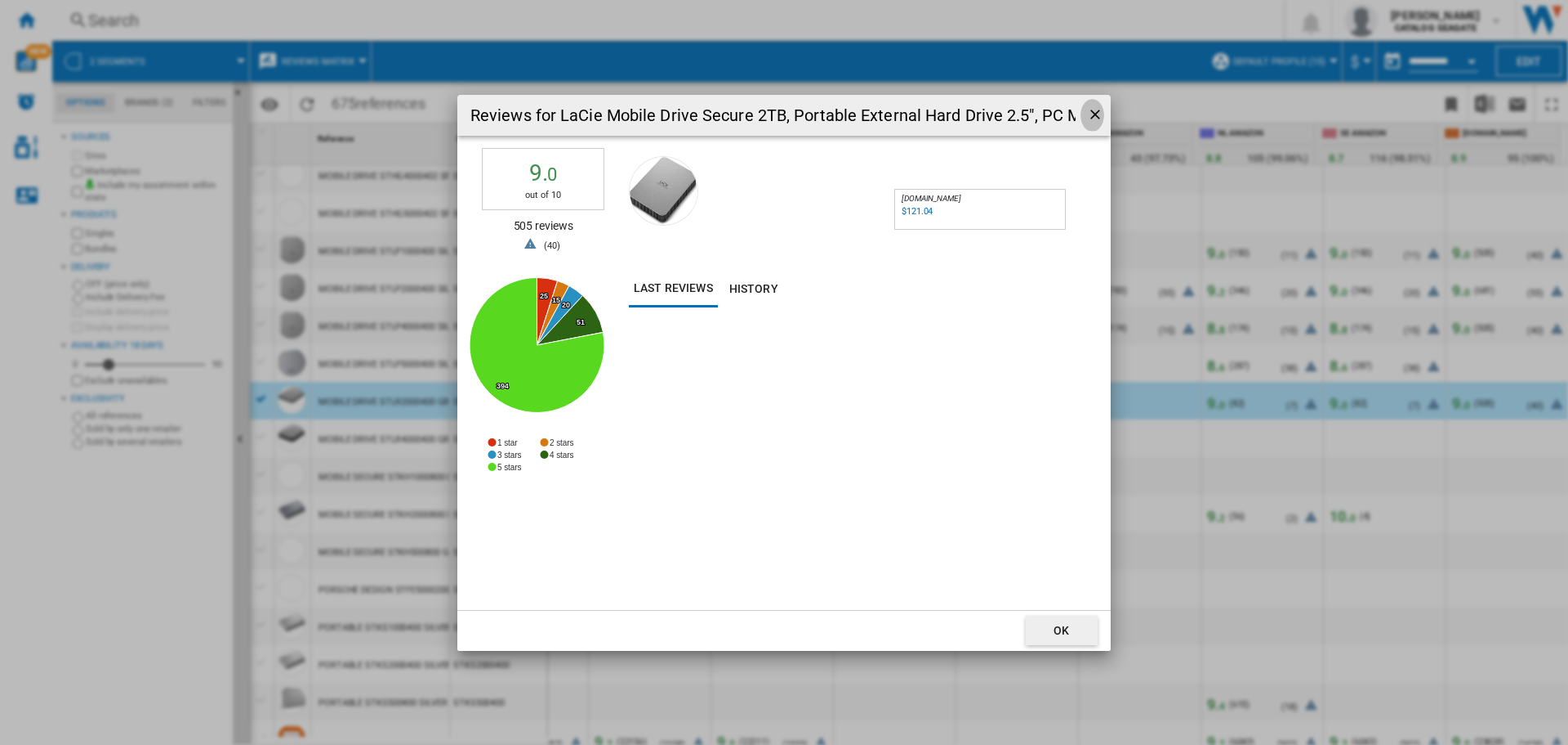
click at [1093, 114] on ng-md-icon "getI18NText('BUTTONS.CLOSE_DIALOG')" at bounding box center [1097, 117] width 20 height 20
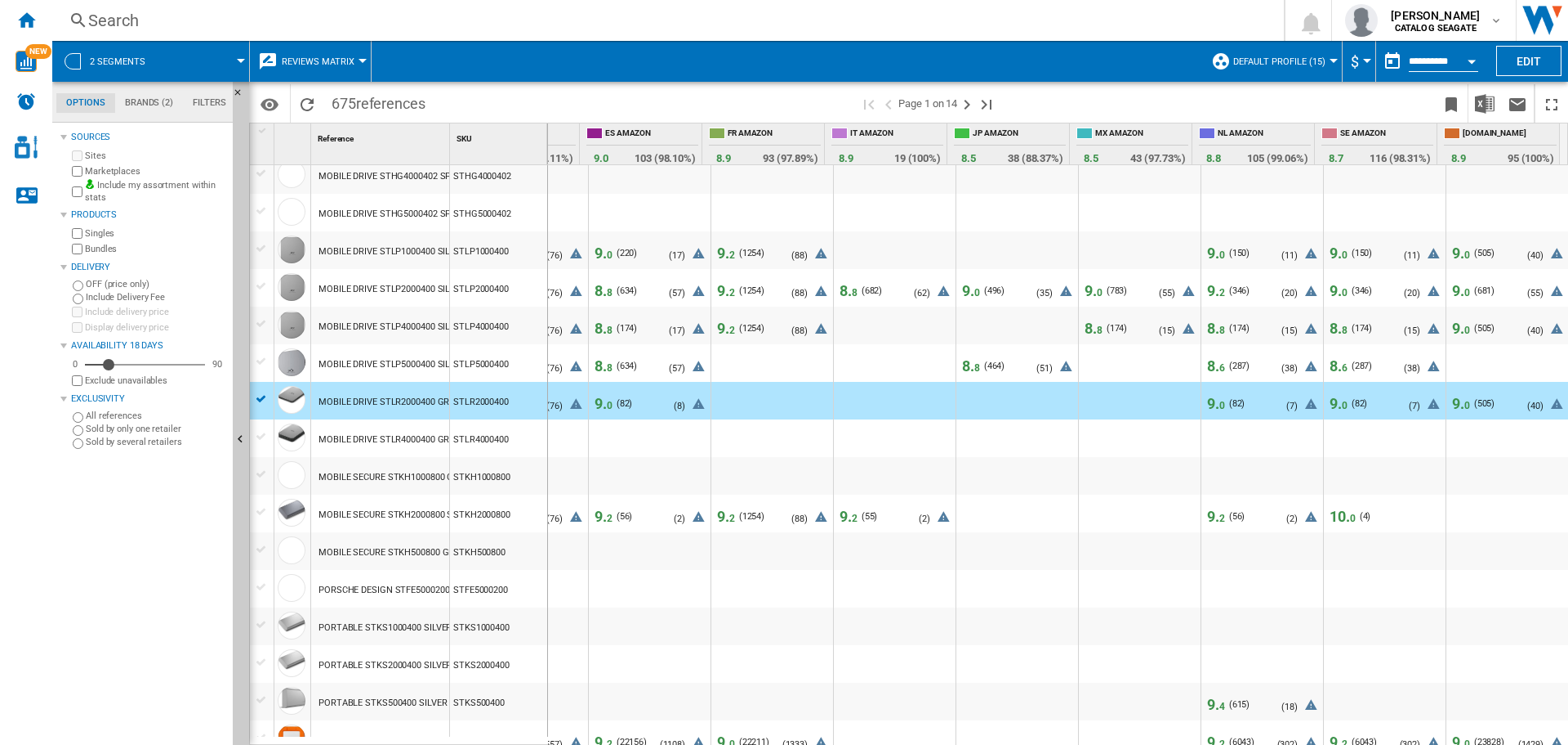
scroll to position [1329, 0]
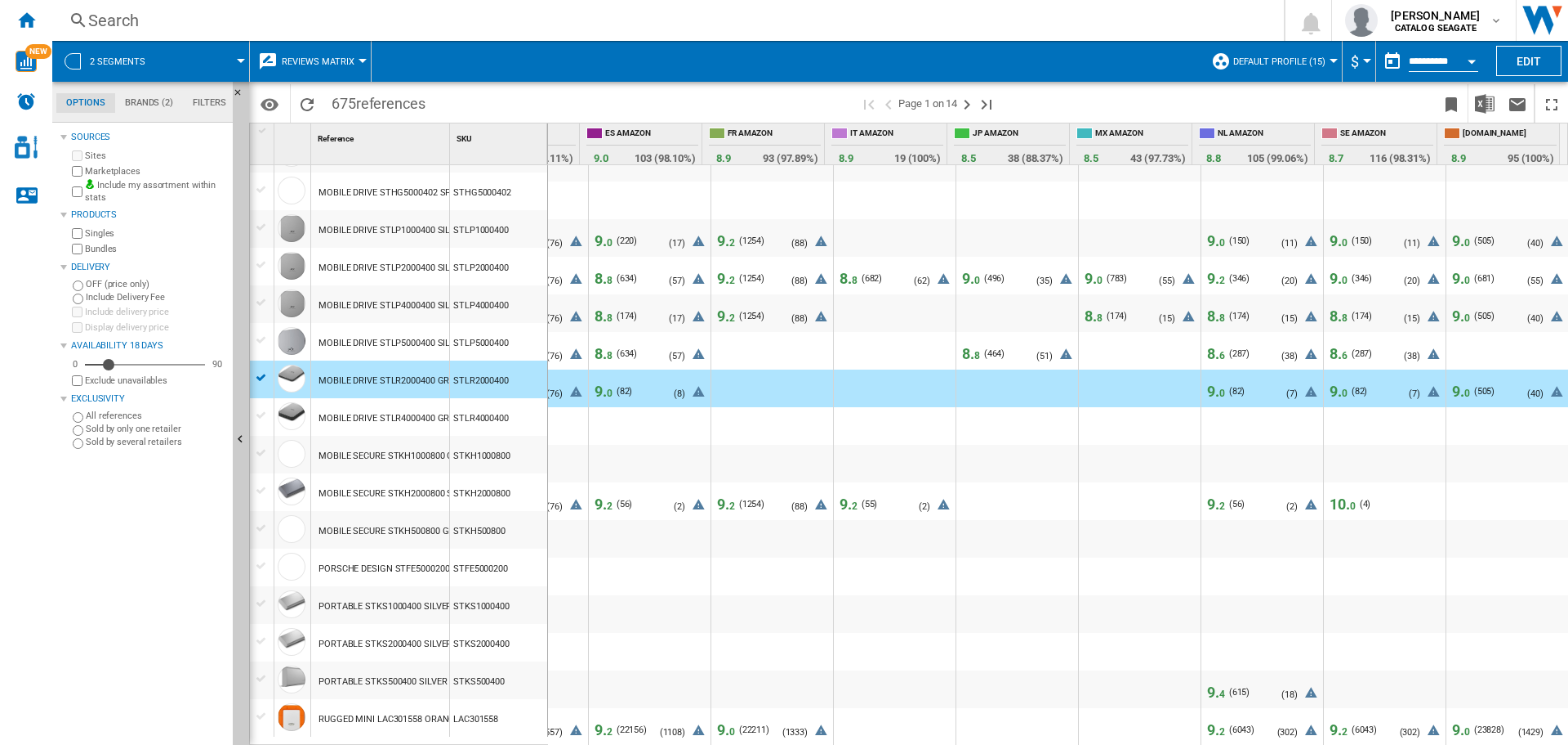
click at [1452, 721] on span "9. 0" at bounding box center [1461, 729] width 18 height 17
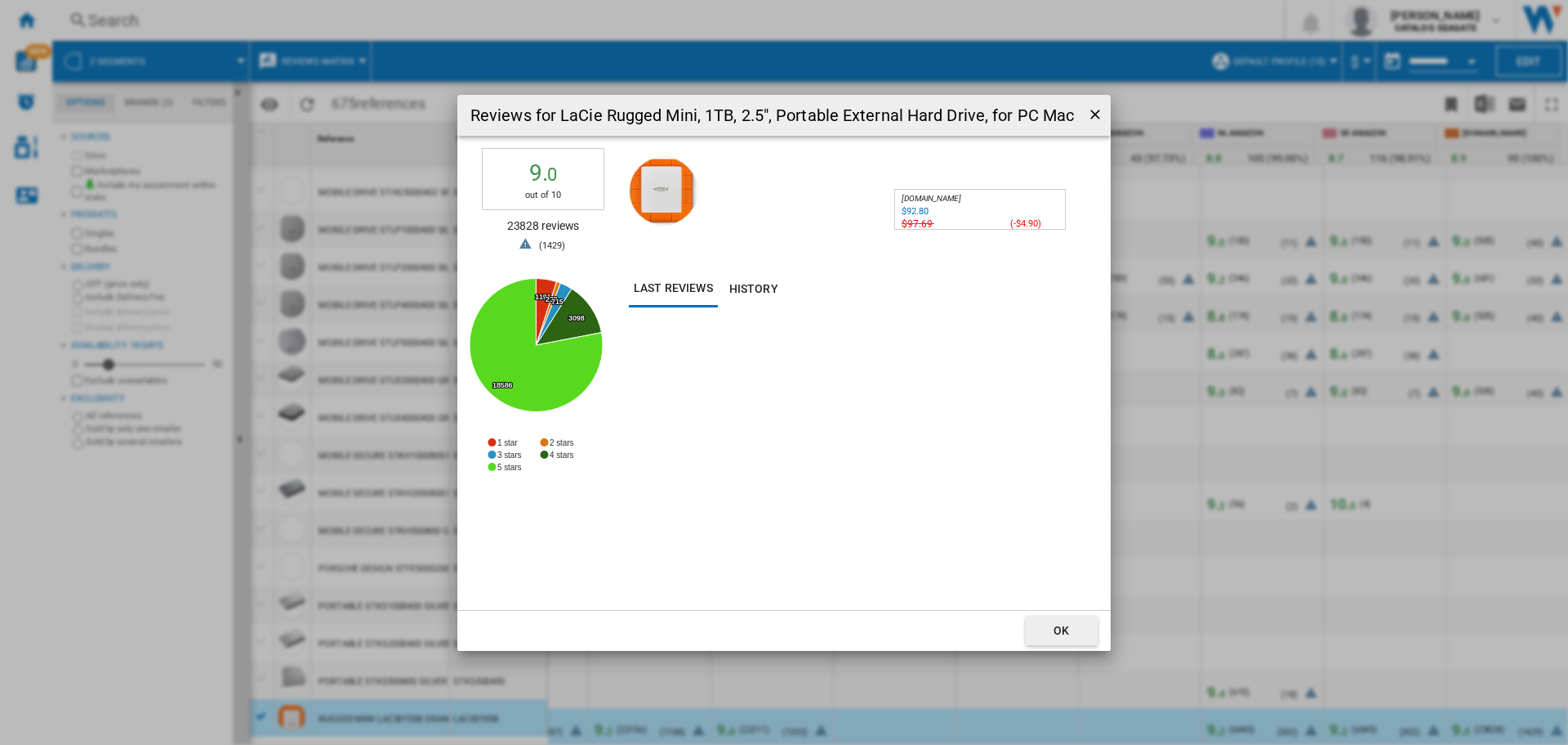
click at [1089, 115] on ng-md-icon "getI18NText('BUTTONS.CLOSE_DIALOG')" at bounding box center [1097, 117] width 20 height 20
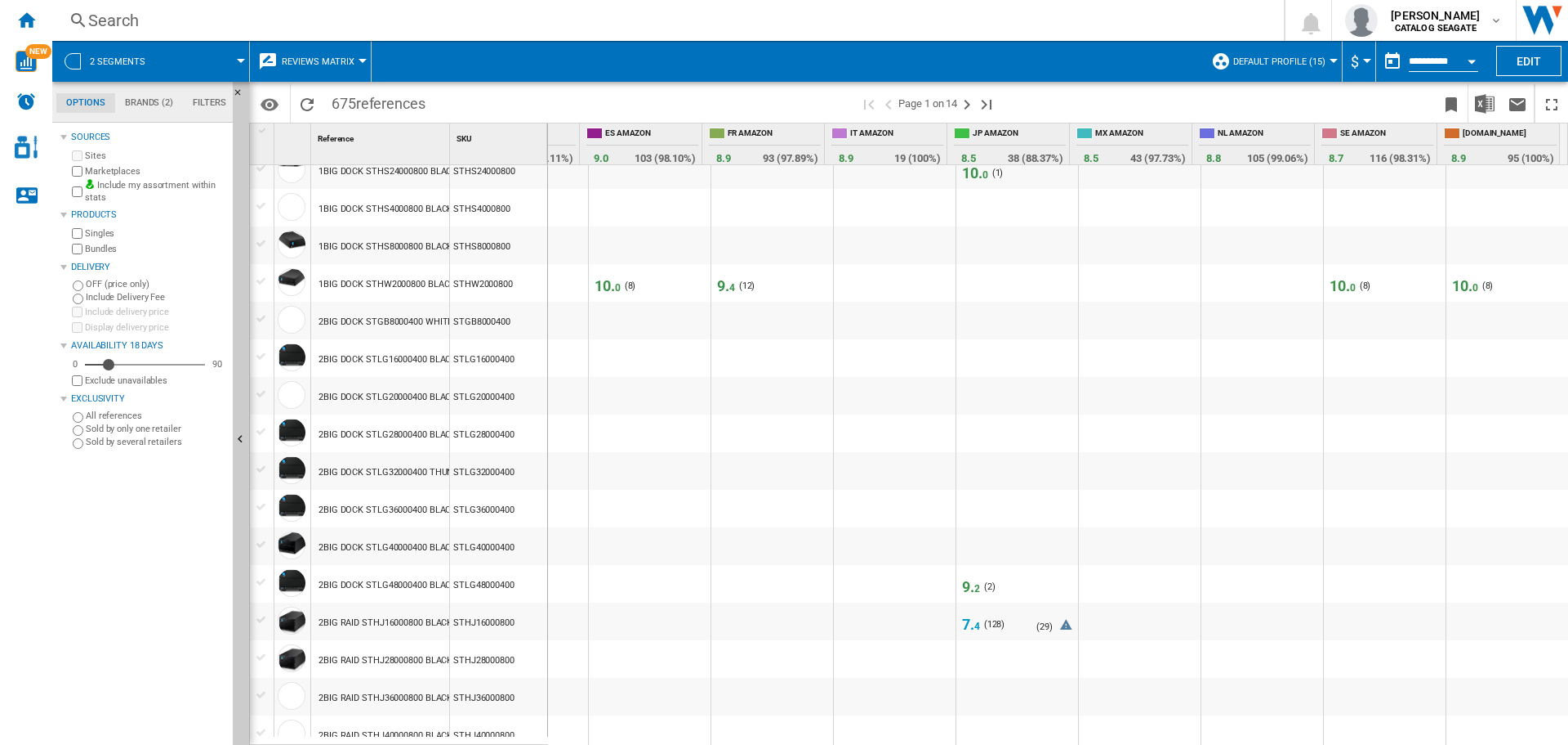
scroll to position [0, 0]
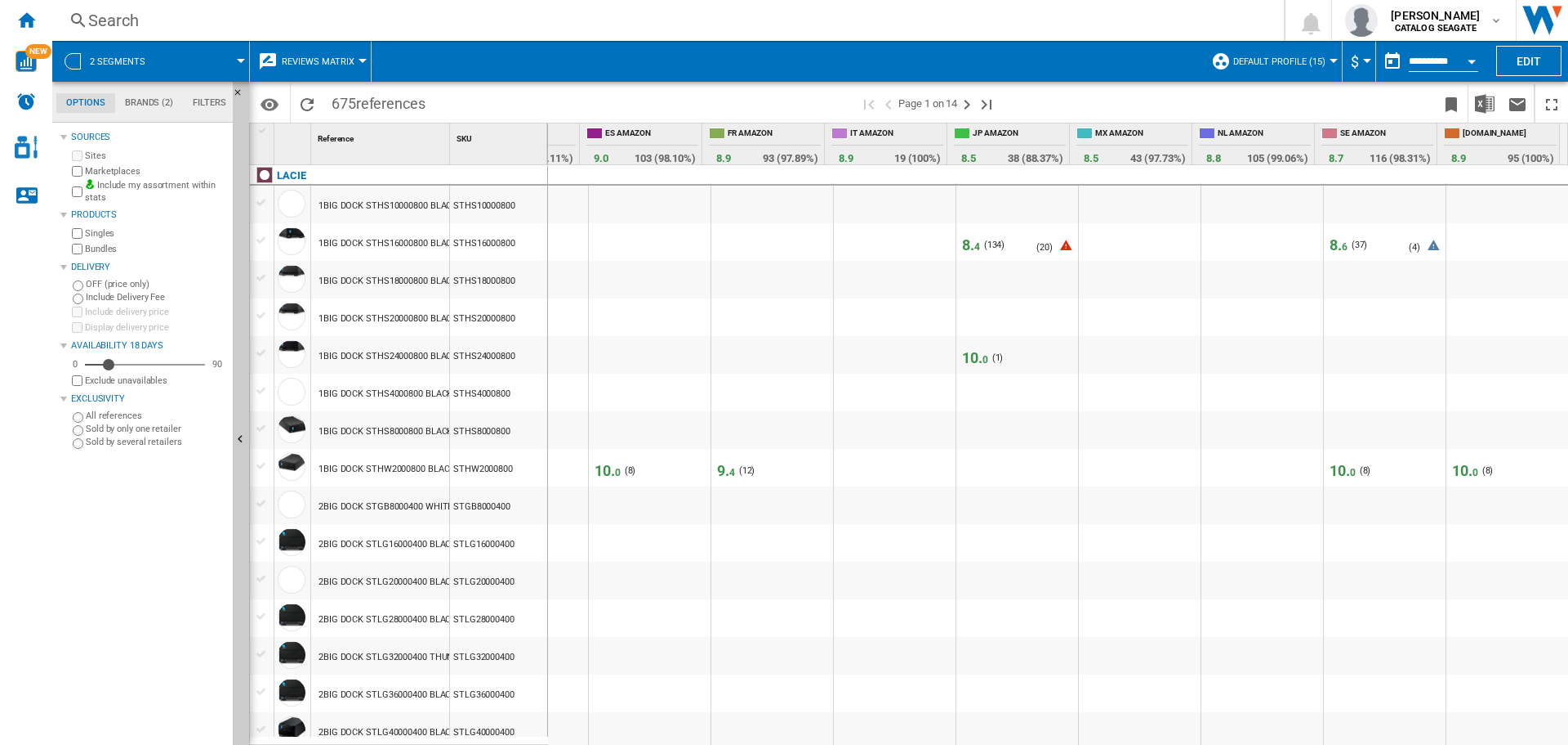
click at [1452, 470] on span "10. 0" at bounding box center [1465, 469] width 26 height 17
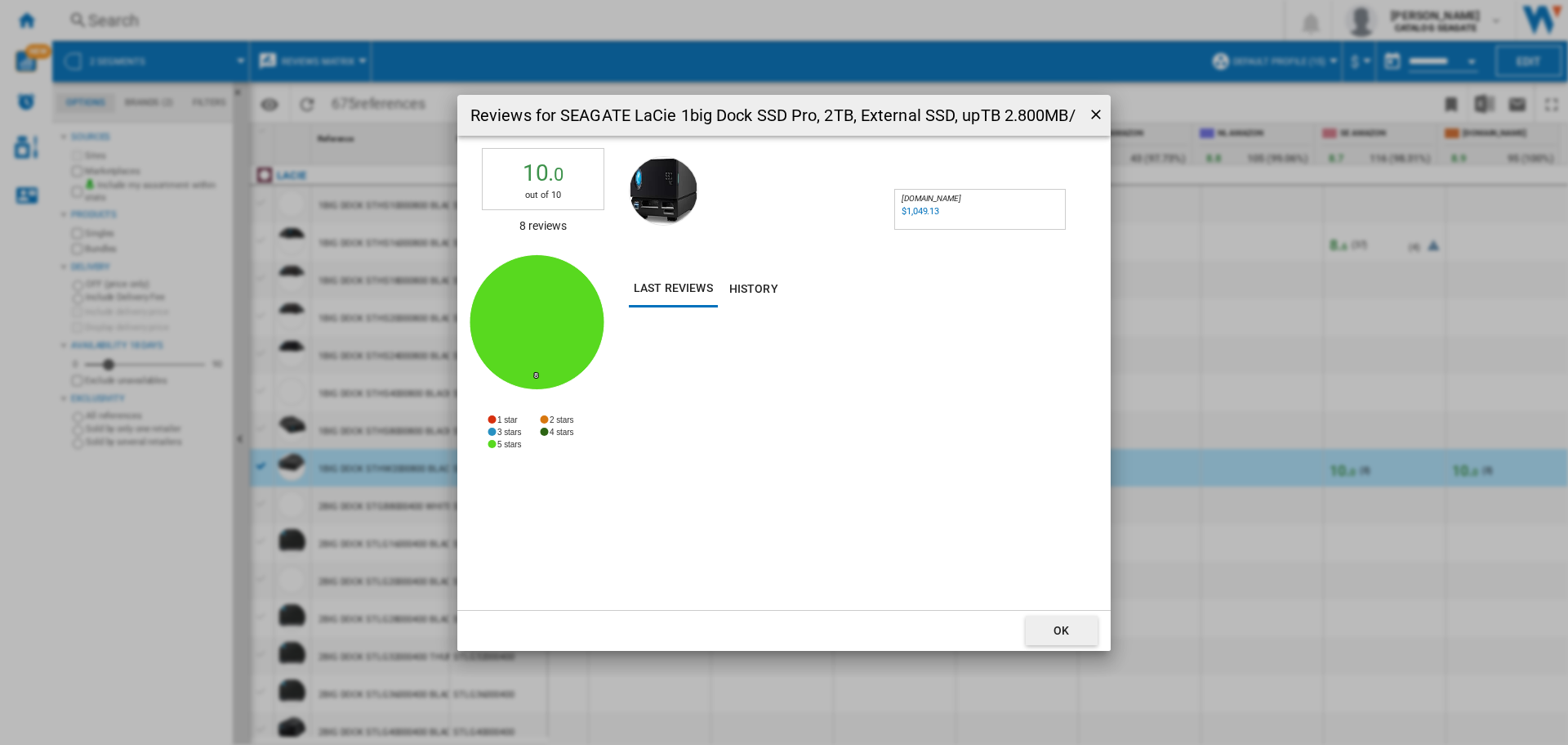
click at [1091, 114] on ng-md-icon "getI18NText('BUTTONS.CLOSE_DIALOG')" at bounding box center [1098, 117] width 20 height 20
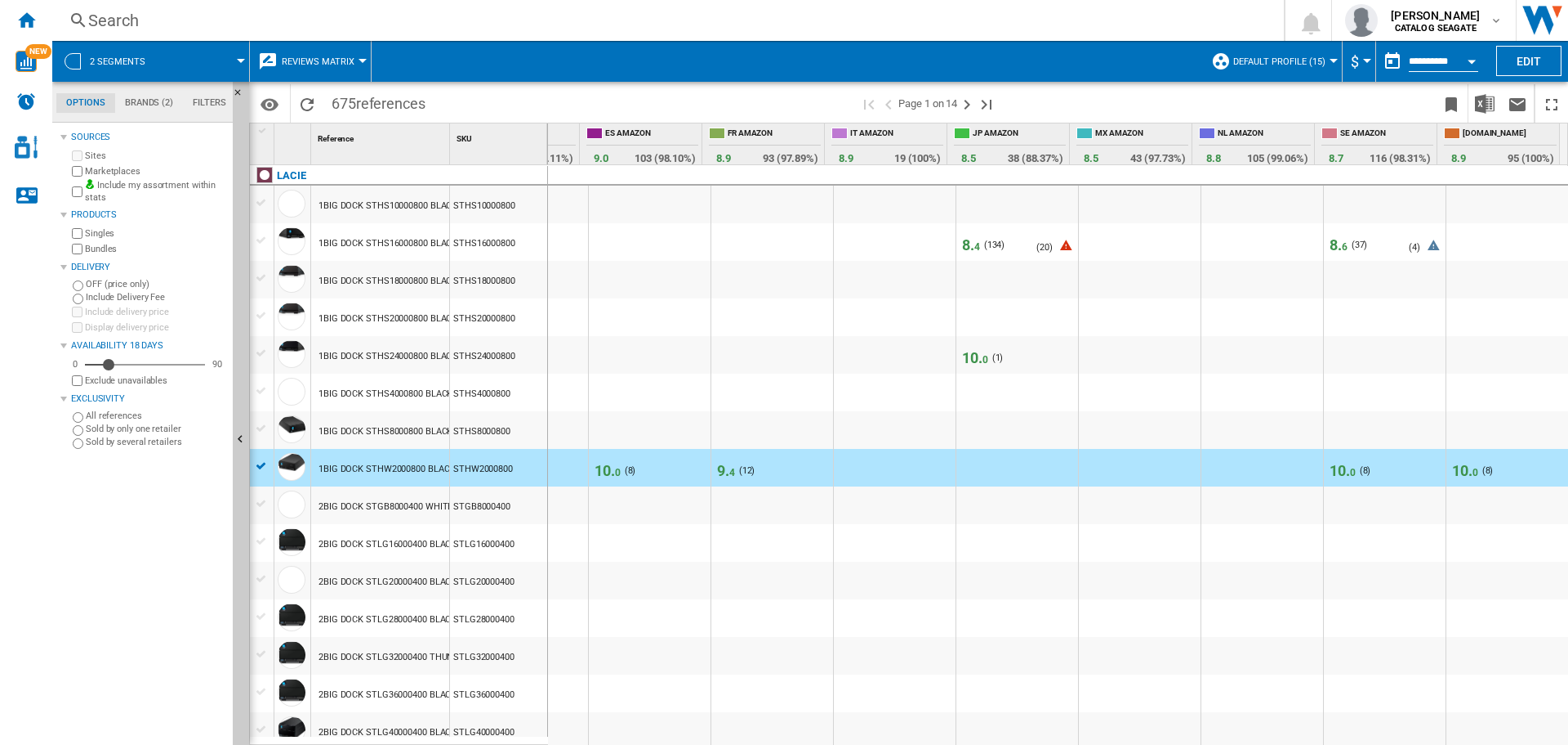
click at [597, 467] on span "10. 0" at bounding box center [607, 469] width 26 height 17
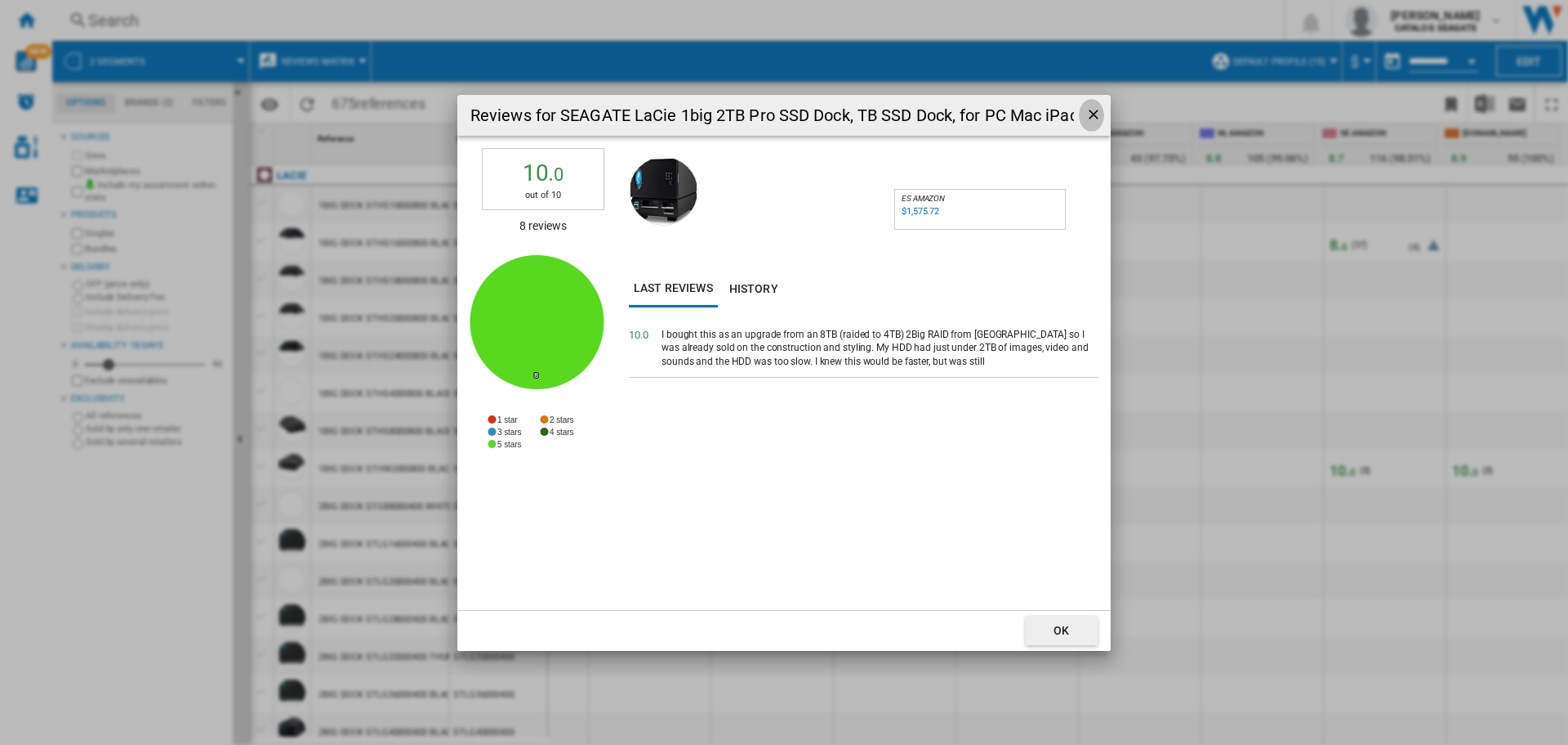
click at [1095, 116] on ng-md-icon "getI18NText('BUTTONS.CLOSE_DIALOG')" at bounding box center [1095, 117] width 20 height 20
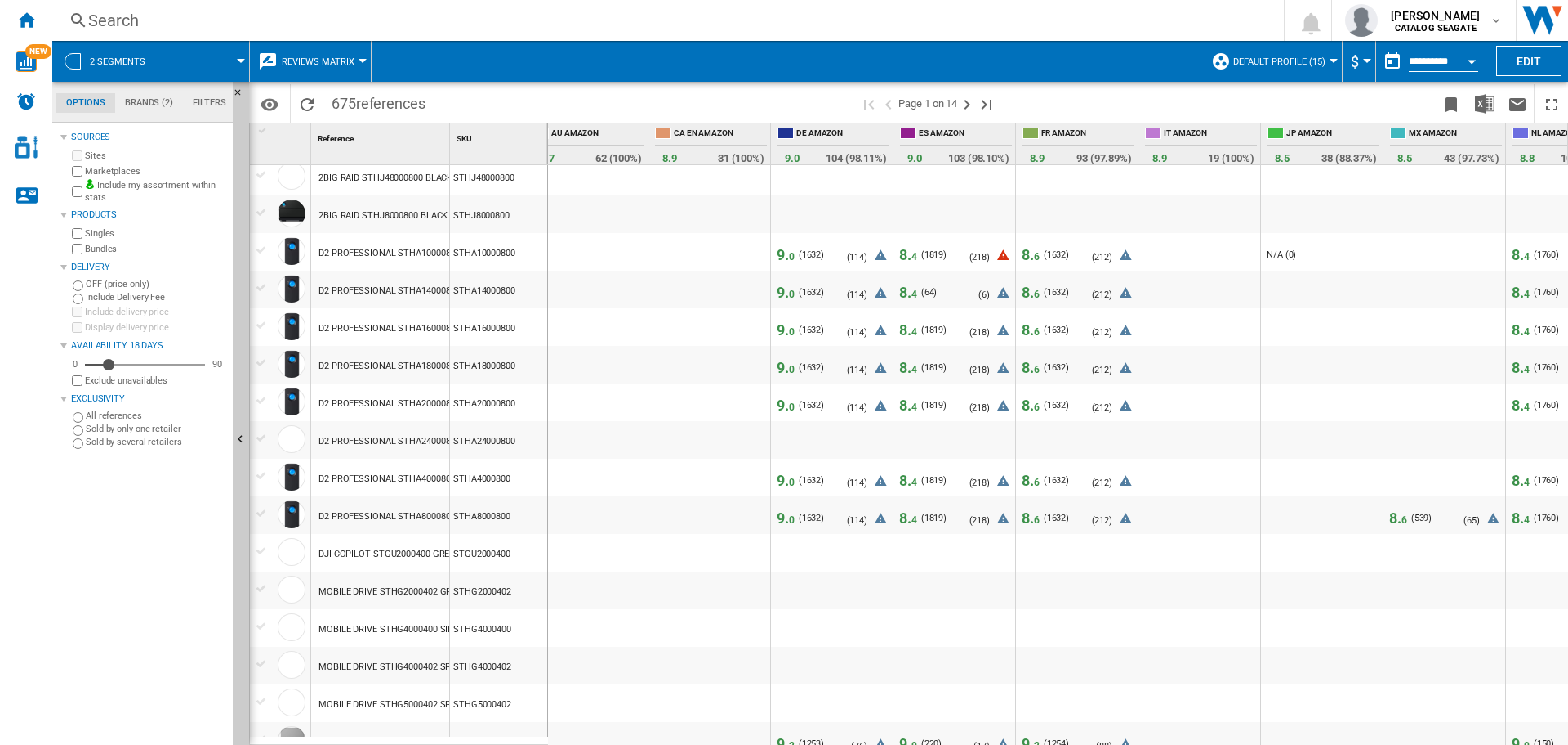
click at [915, 256] on span "4" at bounding box center [914, 257] width 6 height 12
